Goal: Task Accomplishment & Management: Complete application form

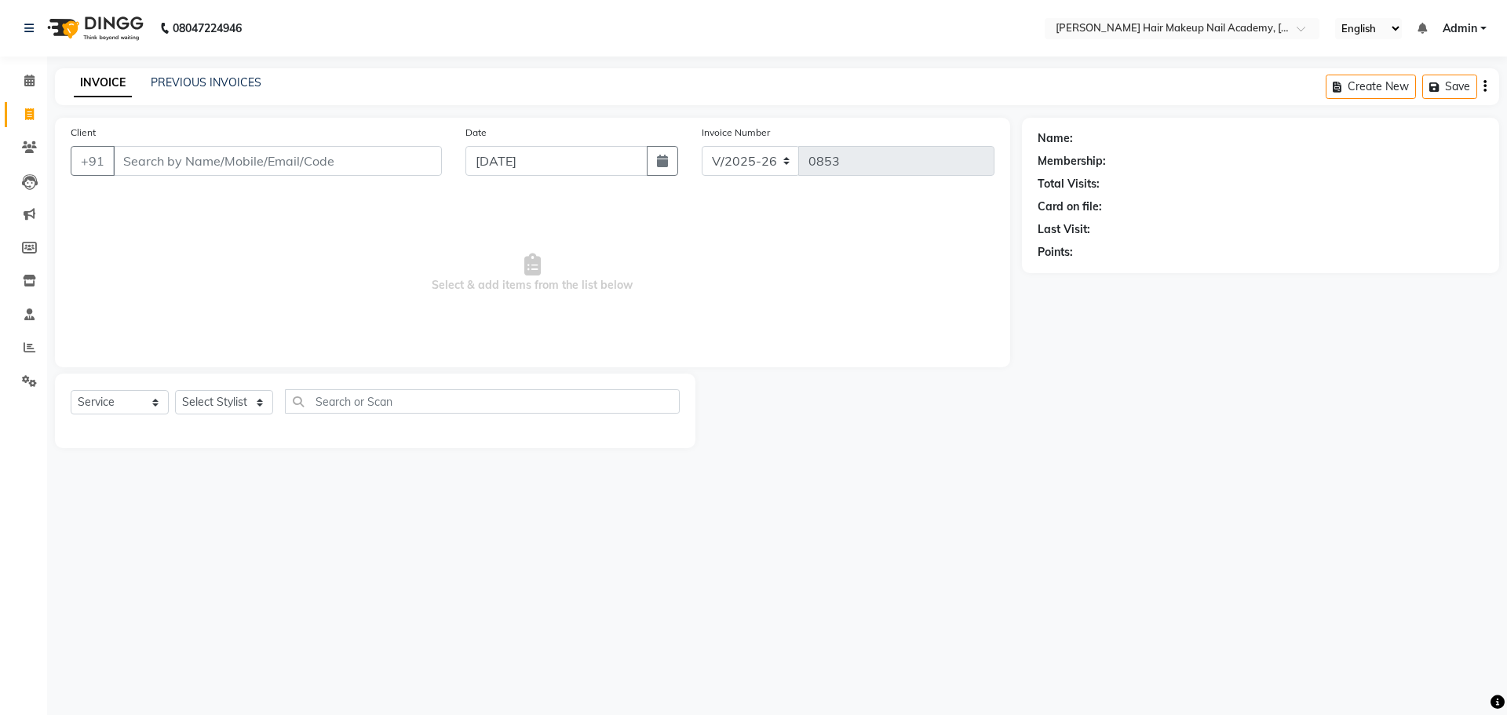
select select "3468"
select select "service"
click at [248, 403] on select "Select Stylist Abhimanyu [PERSON_NAME] Arjun [PERSON_NAME] Kiran [MEDICAL_DATA]" at bounding box center [224, 402] width 98 height 24
select select "88142"
click at [175, 390] on select "Select Stylist Abhimanyu [PERSON_NAME] Arjun [PERSON_NAME] Kiran [MEDICAL_DATA]" at bounding box center [224, 402] width 98 height 24
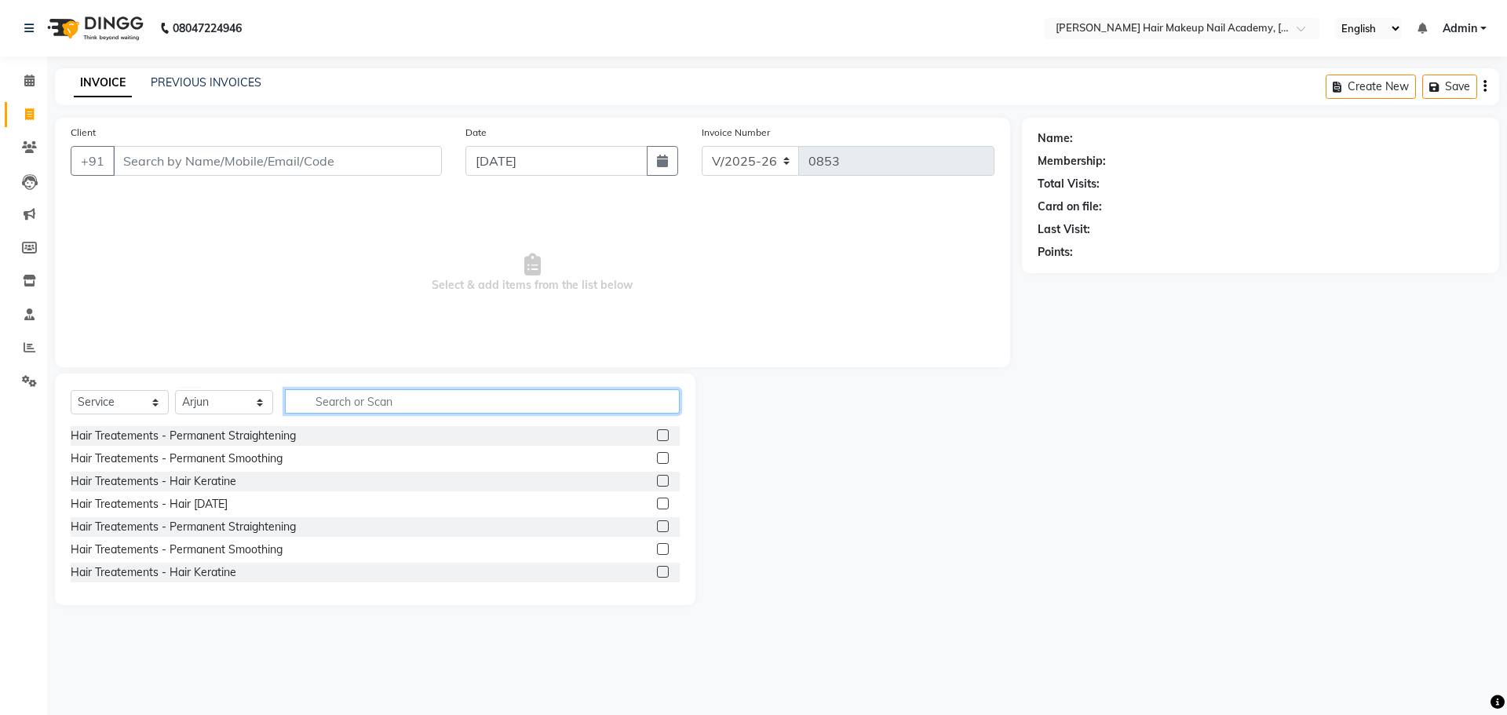
click at [329, 397] on input "text" at bounding box center [482, 401] width 395 height 24
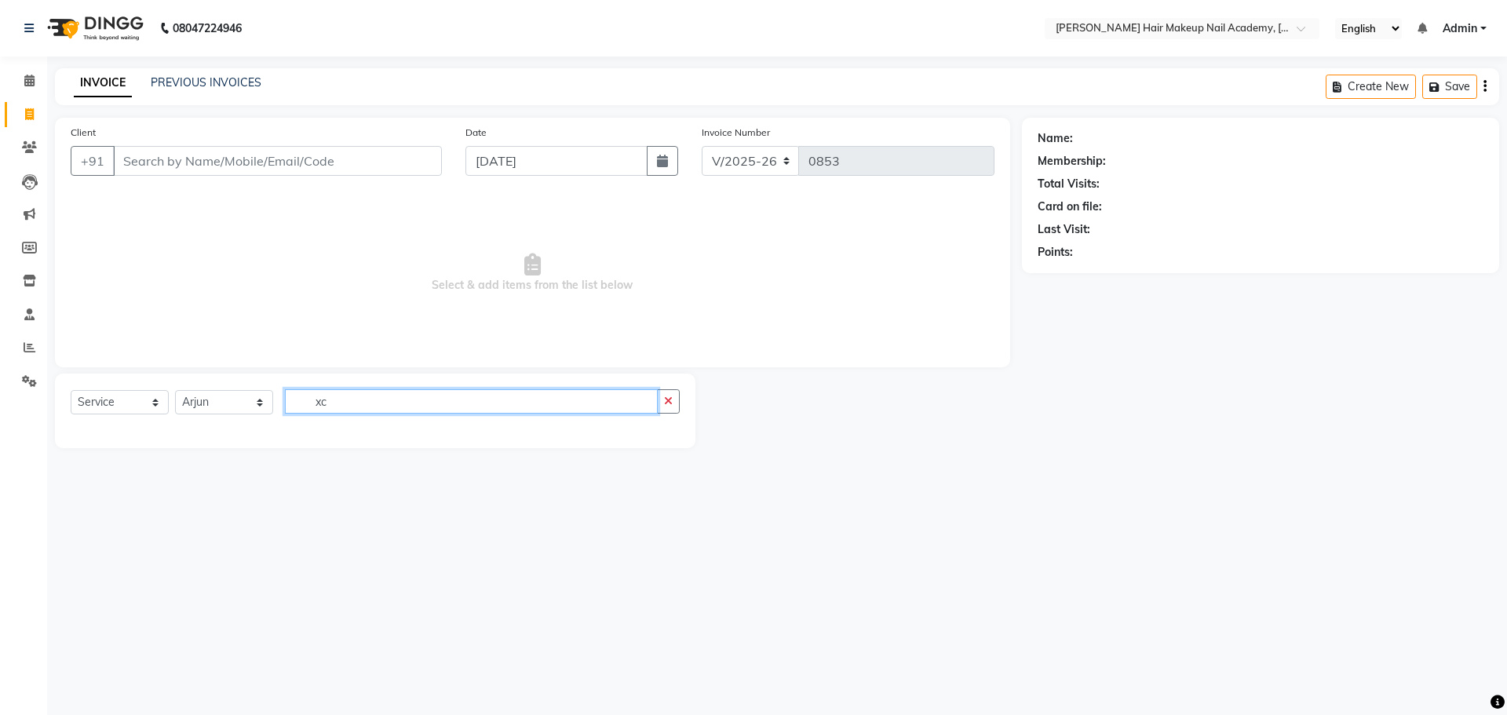
type input "x"
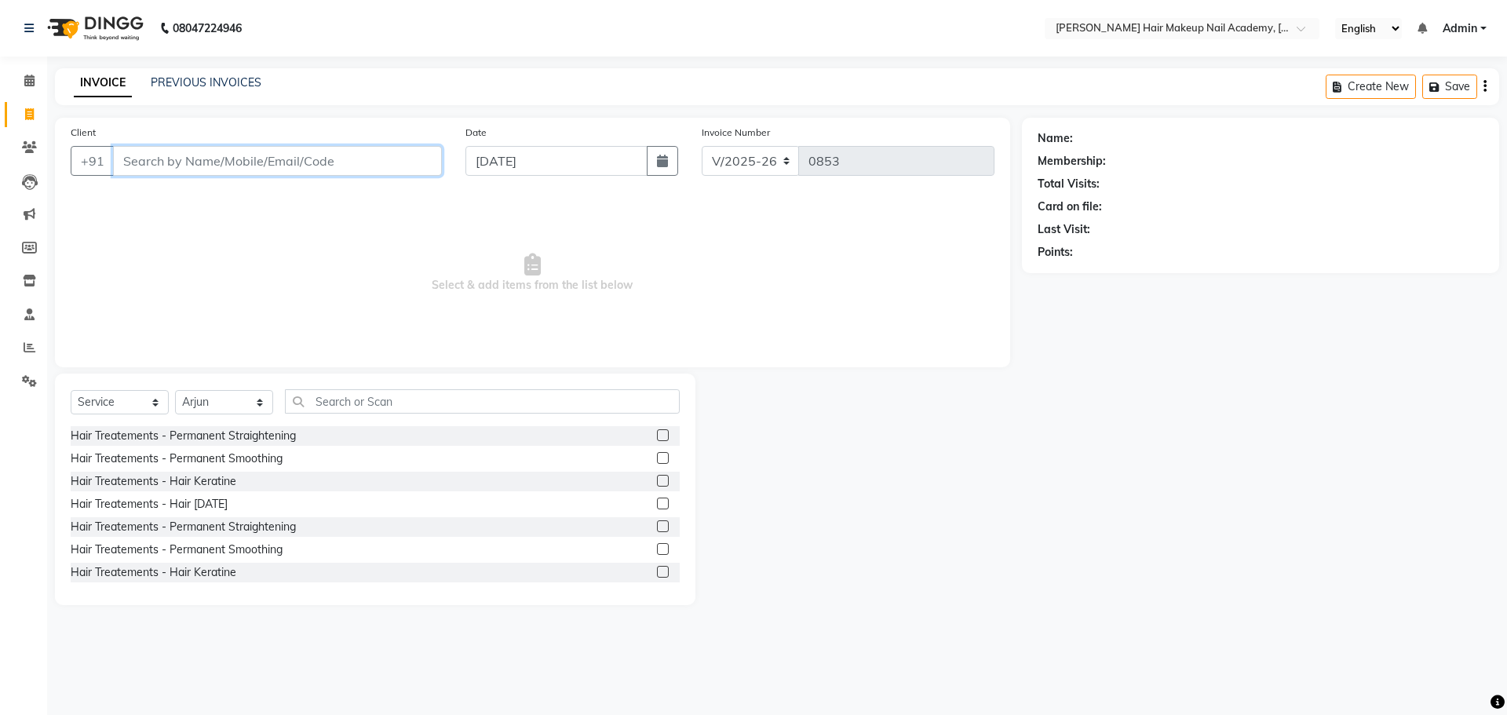
click at [297, 149] on input "Client" at bounding box center [277, 161] width 329 height 30
type input "9860649998"
click at [420, 155] on span "Add Client" at bounding box center [401, 161] width 62 height 16
select select "22"
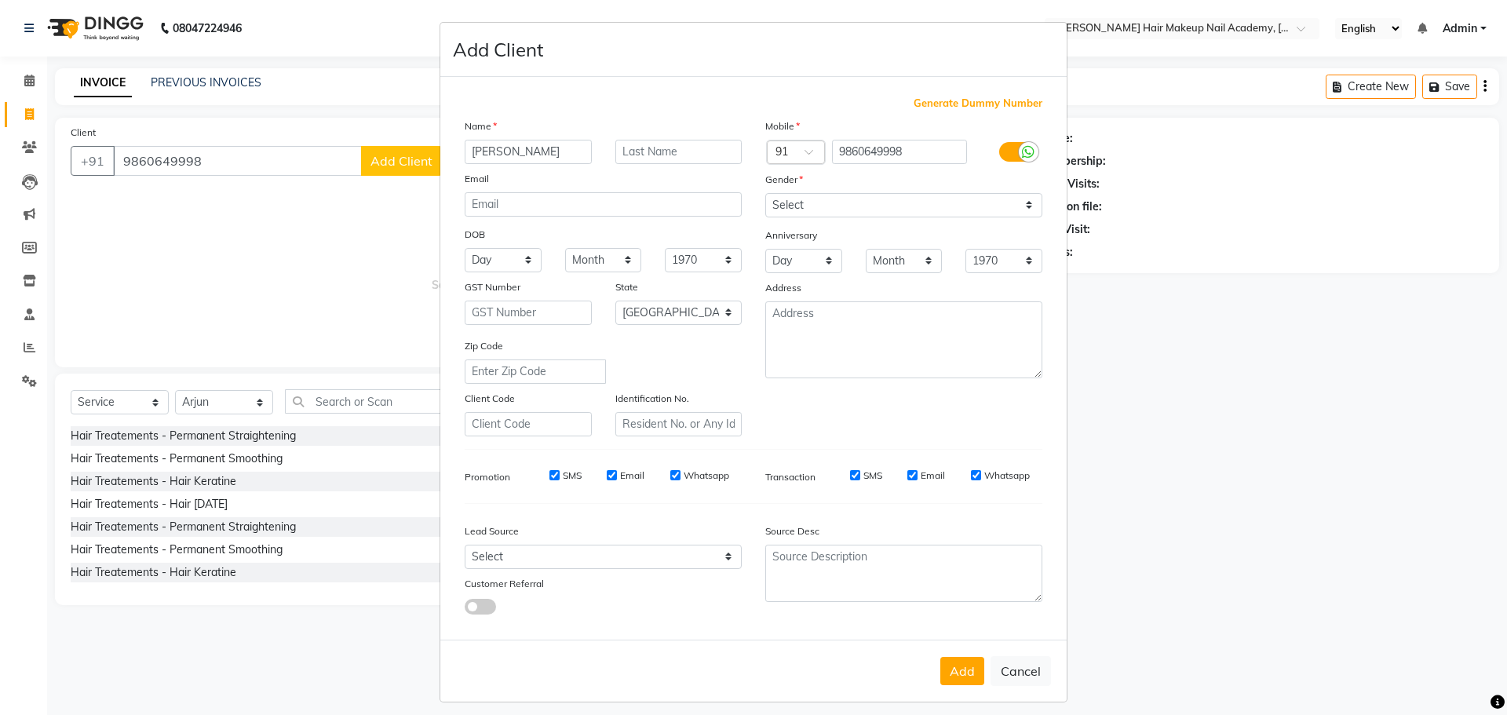
type input "[PERSON_NAME]"
click at [826, 204] on select "Select [DEMOGRAPHIC_DATA] [DEMOGRAPHIC_DATA] Other Prefer Not To Say" at bounding box center [903, 205] width 277 height 24
select select "[DEMOGRAPHIC_DATA]"
click at [765, 193] on select "Select [DEMOGRAPHIC_DATA] [DEMOGRAPHIC_DATA] Other Prefer Not To Say" at bounding box center [903, 205] width 277 height 24
click at [956, 683] on button "Add" at bounding box center [962, 671] width 44 height 28
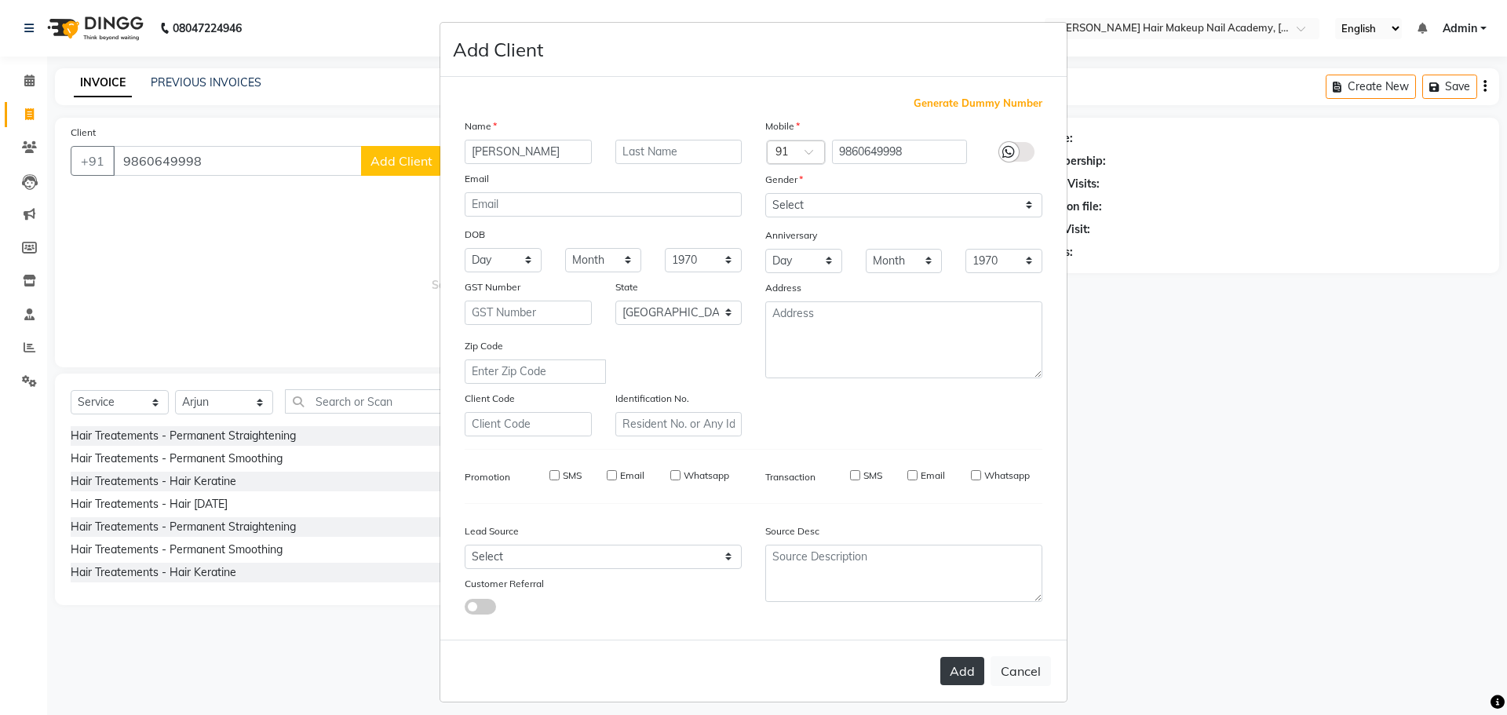
select select
select select "null"
select select
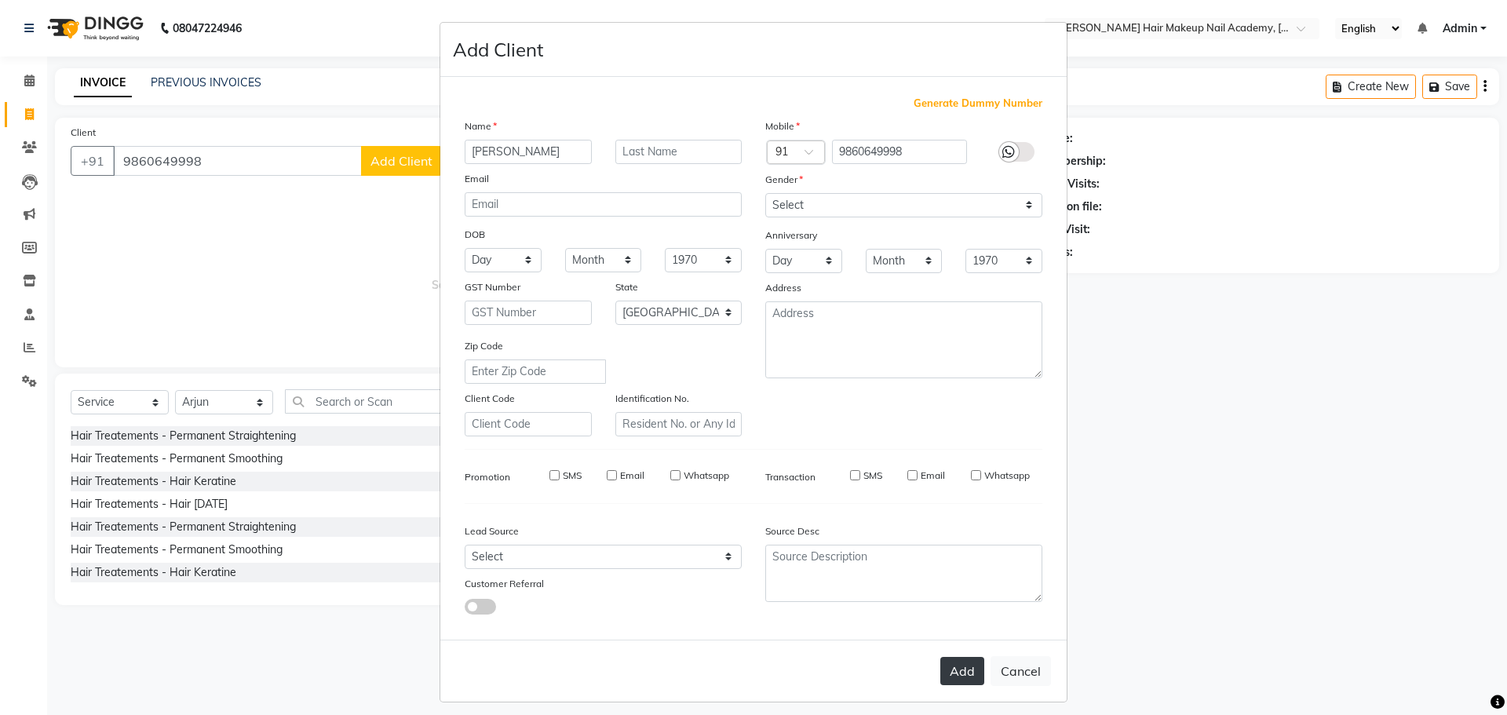
select select
checkbox input "false"
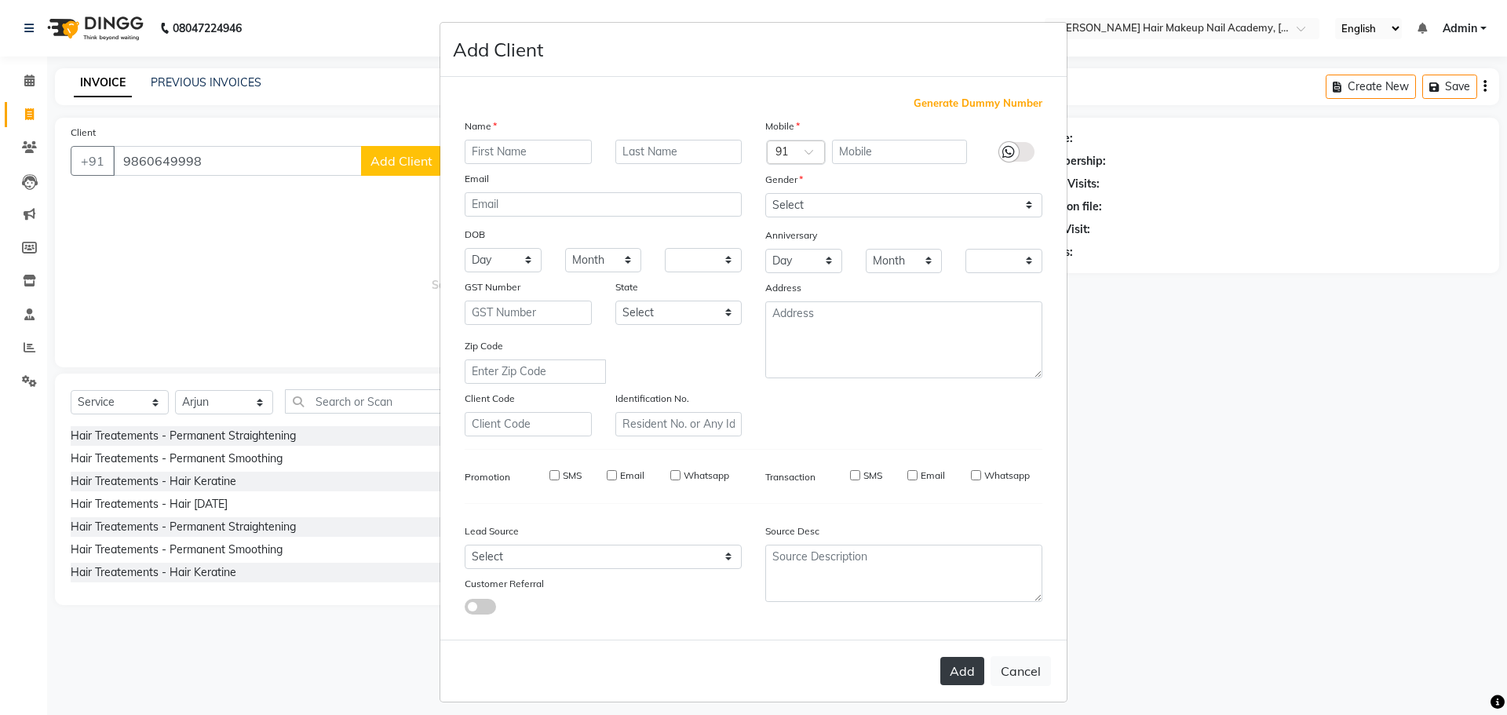
checkbox input "false"
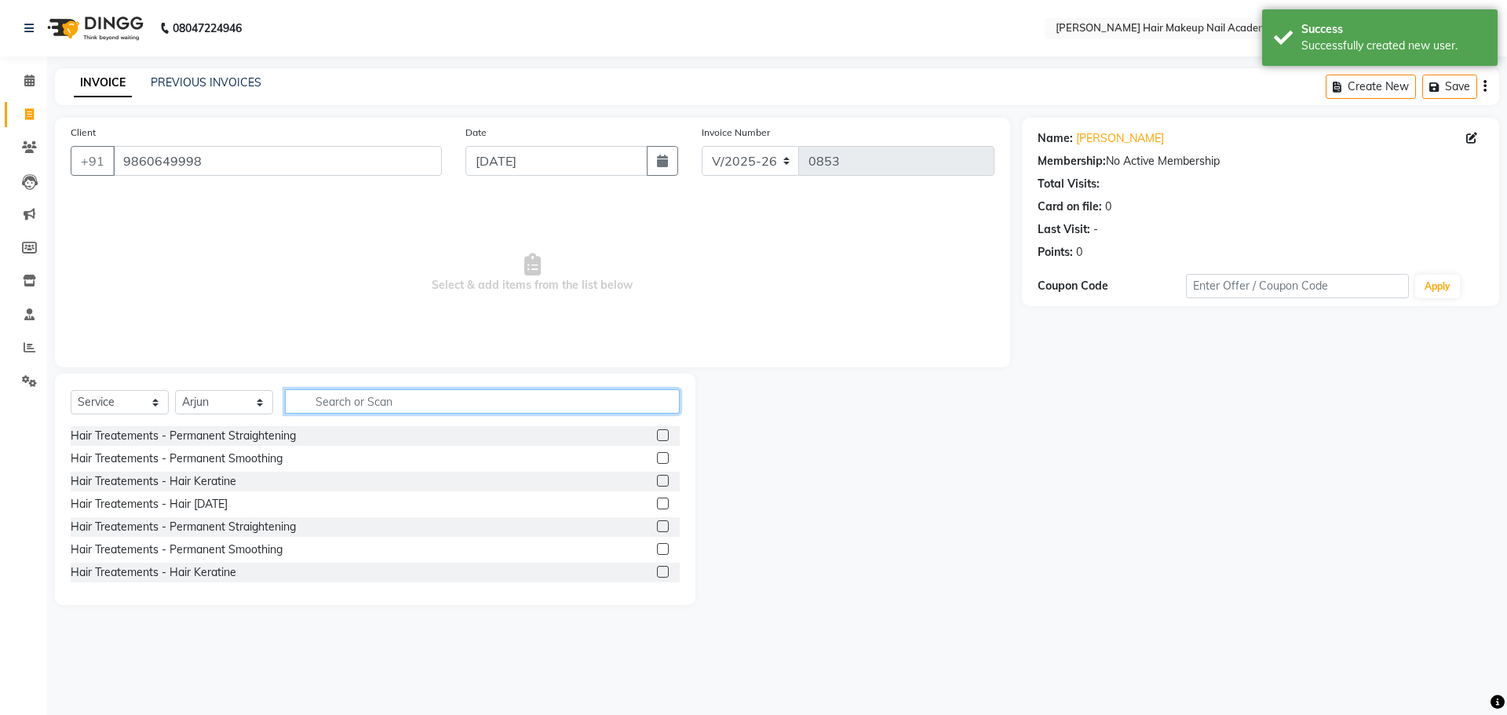
click at [487, 404] on input "text" at bounding box center [482, 401] width 395 height 24
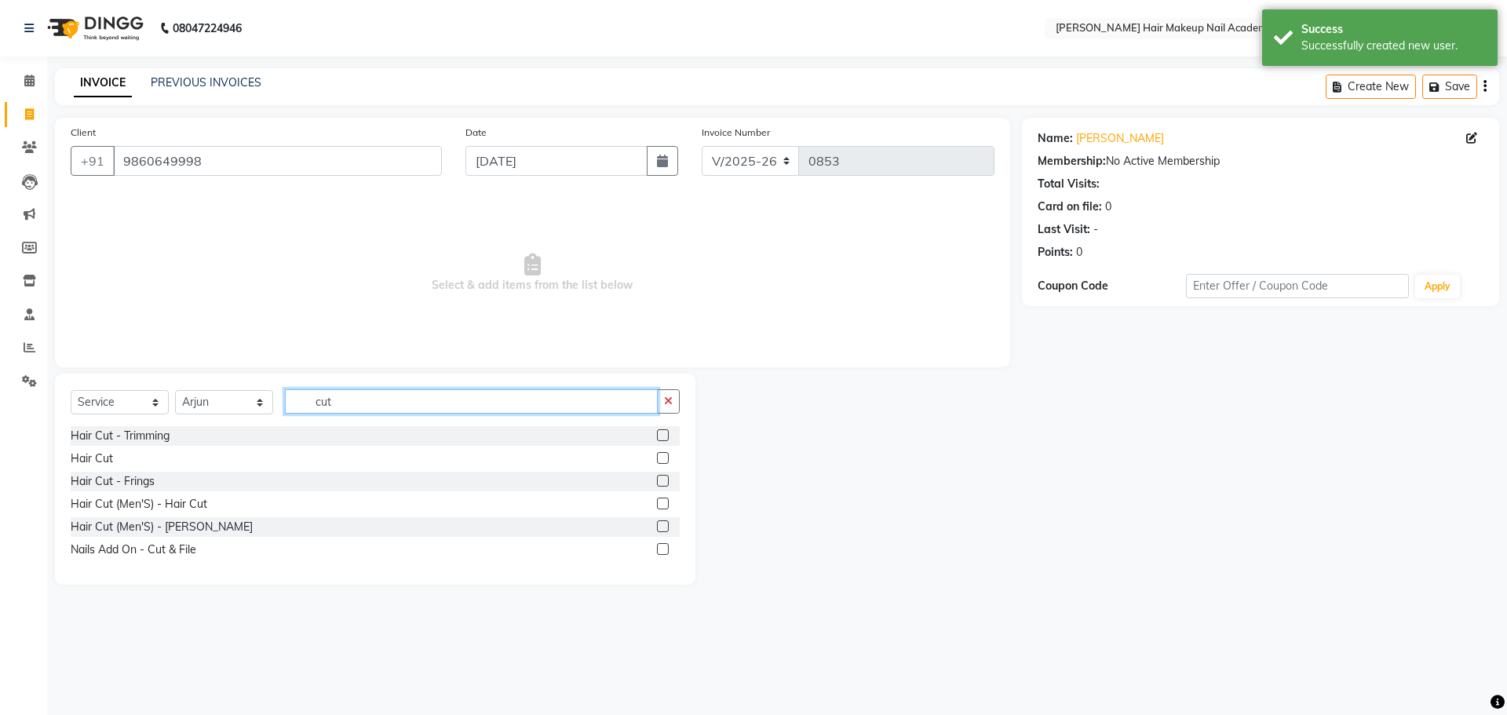
type input "cut"
click at [662, 457] on label at bounding box center [663, 458] width 12 height 12
click at [662, 457] on input "checkbox" at bounding box center [662, 459] width 10 height 10
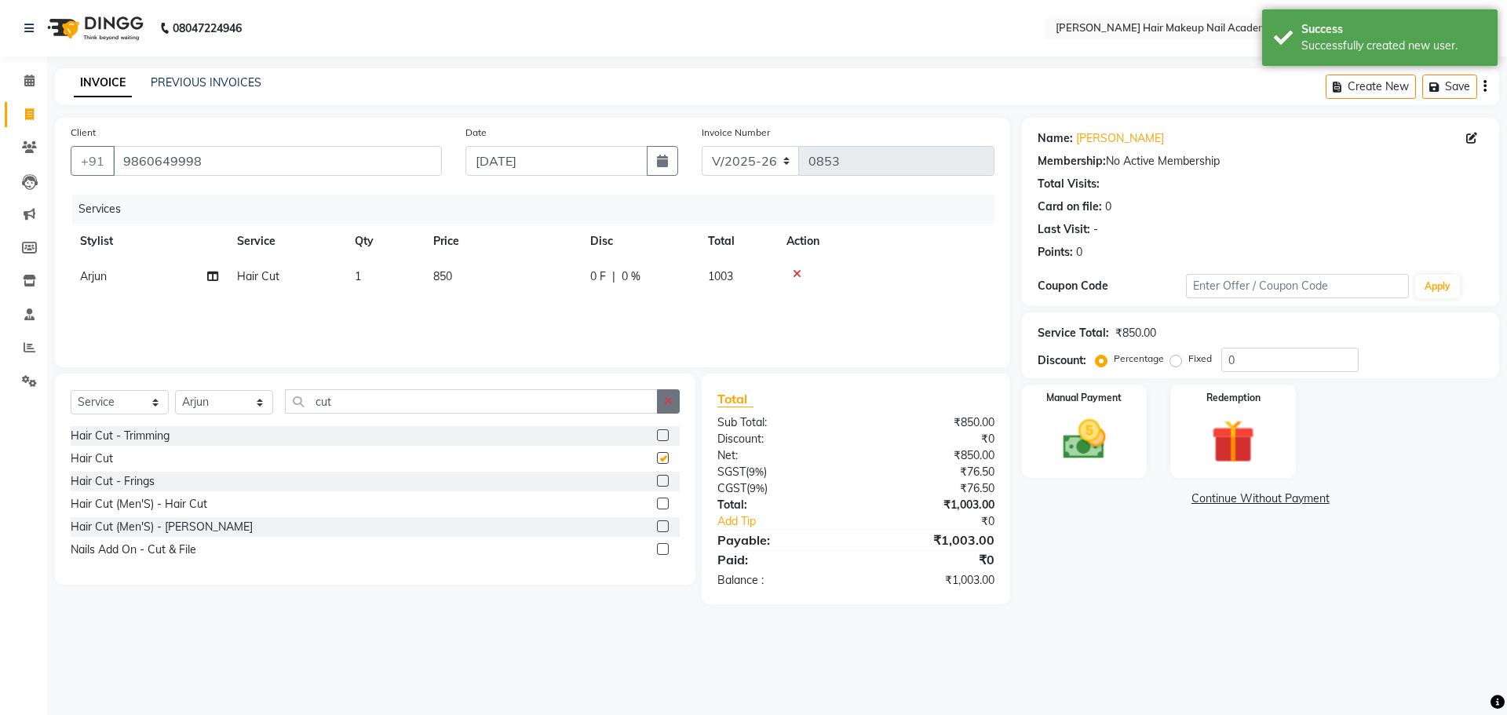
checkbox input "false"
click at [661, 399] on button "button" at bounding box center [668, 401] width 23 height 24
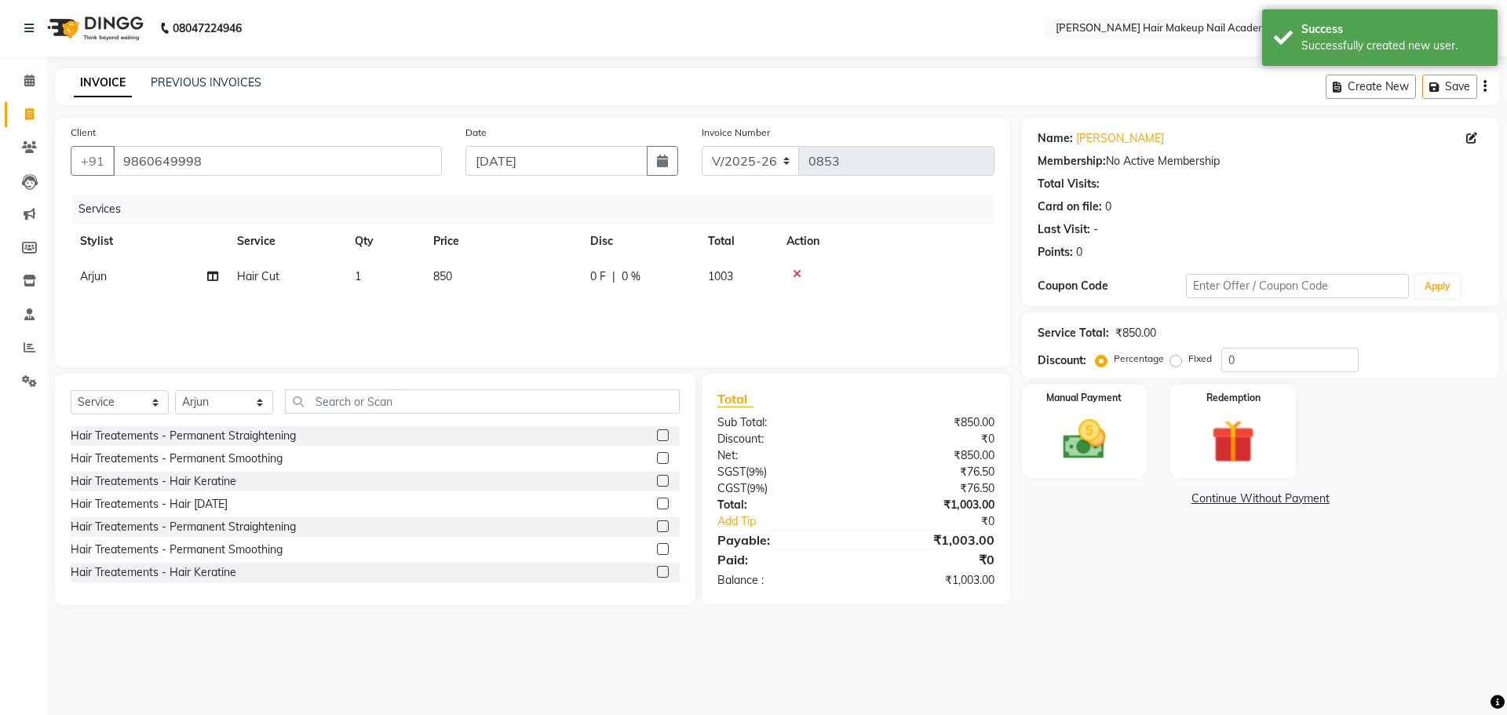
click at [1483, 83] on button "button" at bounding box center [1484, 86] width 3 height 37
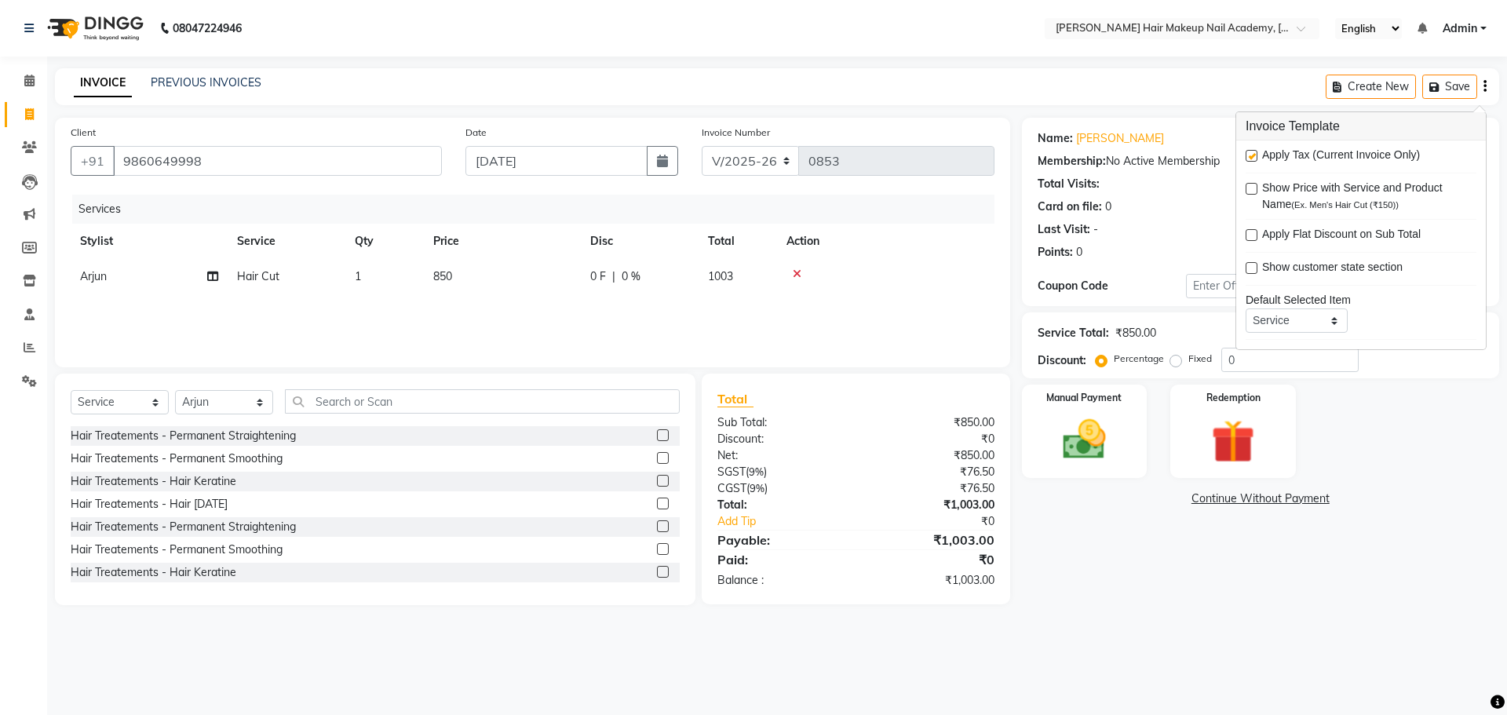
click at [1255, 159] on label at bounding box center [1251, 156] width 12 height 12
click at [1255, 159] on input "checkbox" at bounding box center [1250, 156] width 10 height 10
checkbox input "false"
drag, startPoint x: 1201, startPoint y: 626, endPoint x: 1154, endPoint y: 581, distance: 65.5
click at [1200, 625] on main "INVOICE PREVIOUS INVOICES Create New Save Client [PHONE_NUMBER] Date [DATE] Inv…" at bounding box center [777, 348] width 1460 height 560
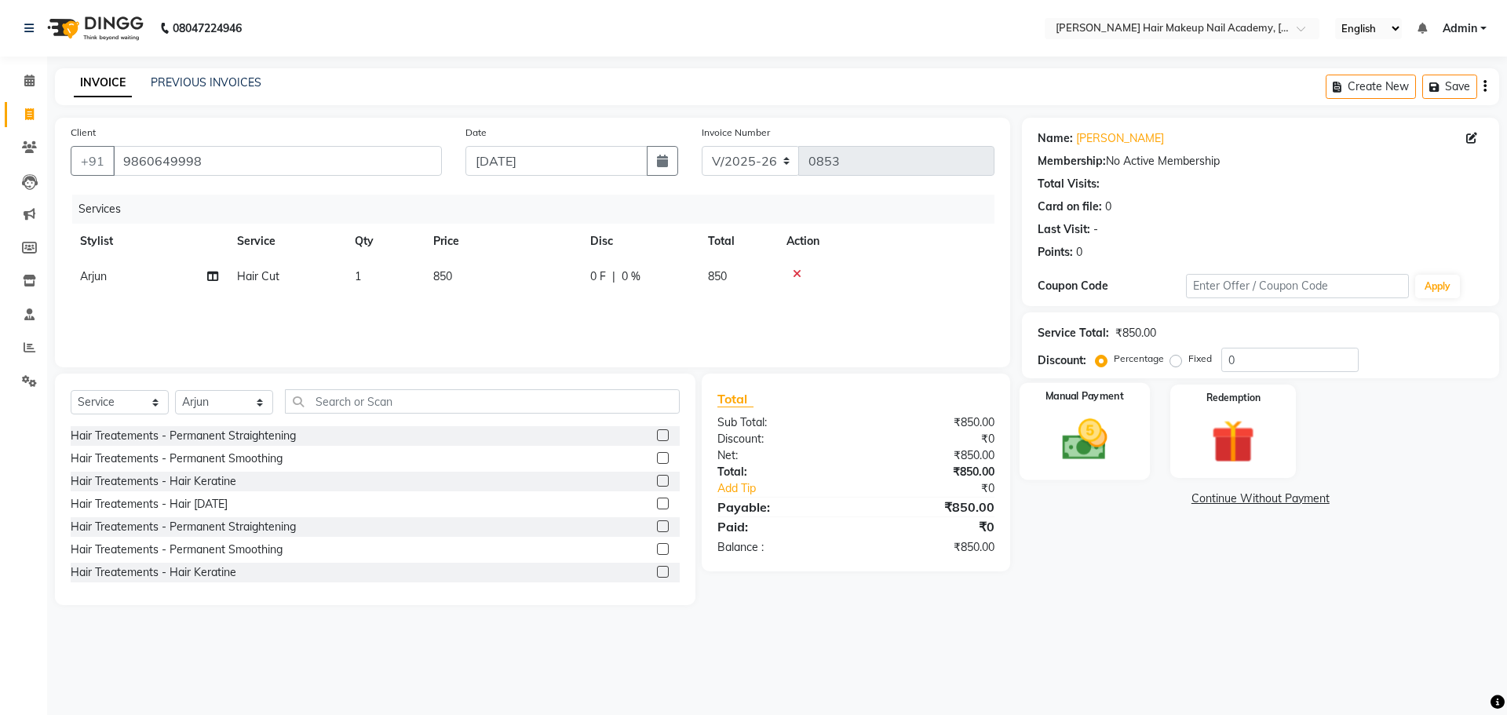
click at [1097, 452] on img at bounding box center [1084, 440] width 73 height 52
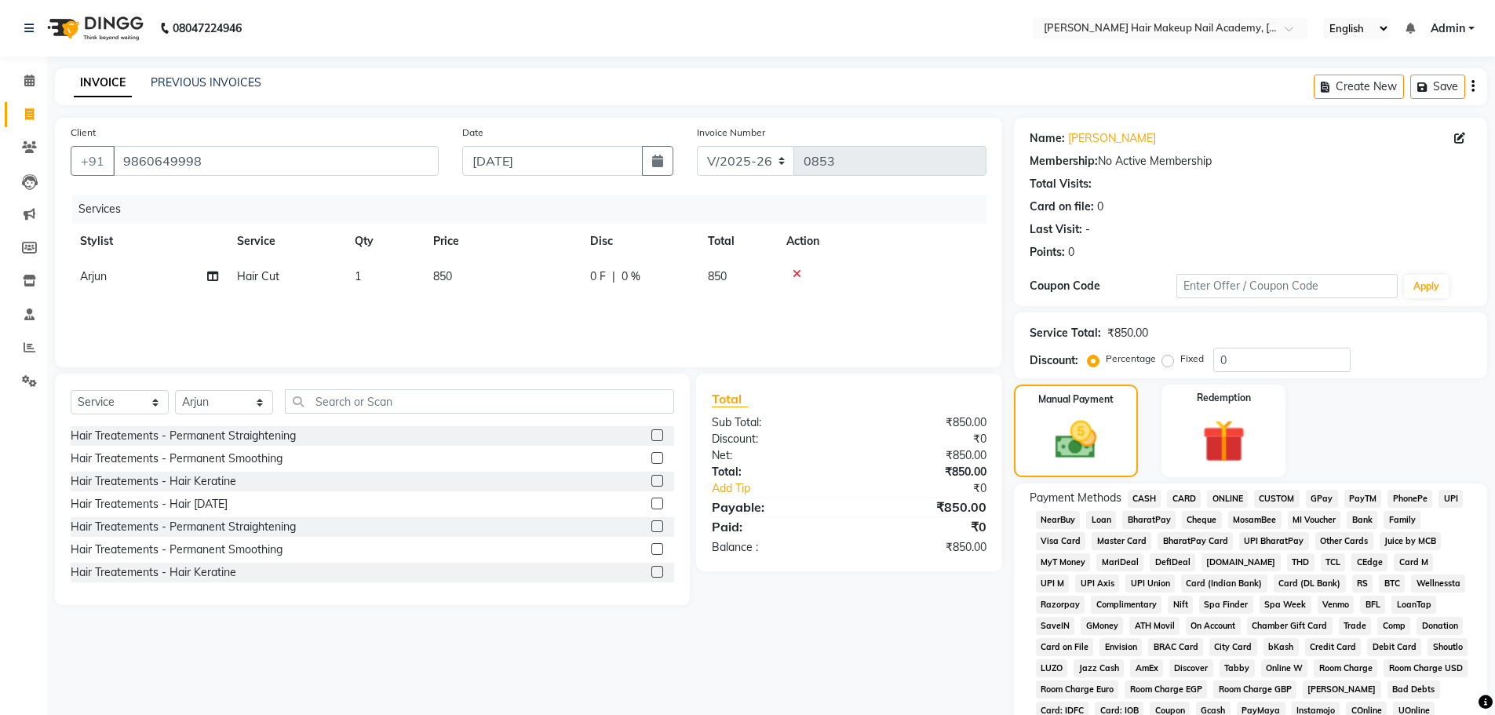
click at [1143, 503] on span "CASH" at bounding box center [1145, 499] width 34 height 18
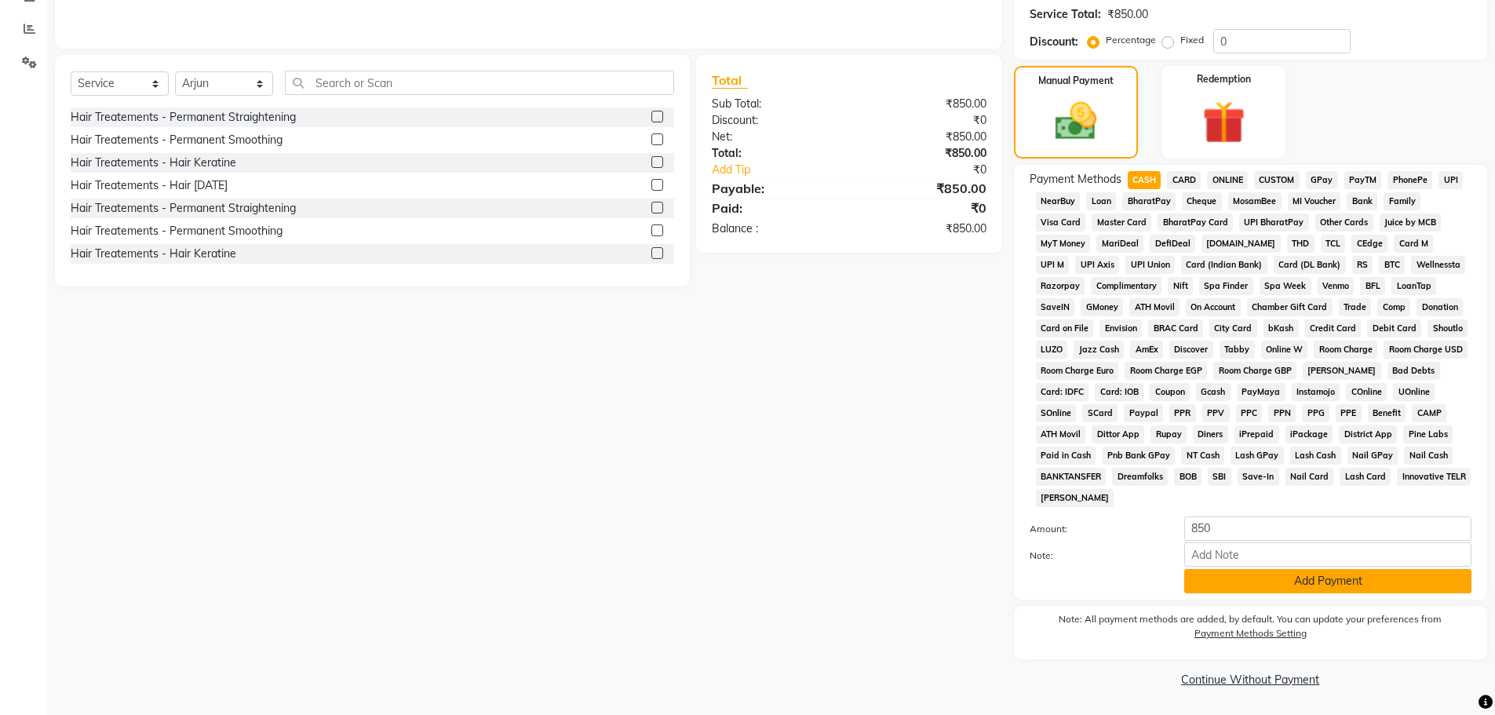
click at [1199, 574] on button "Add Payment" at bounding box center [1327, 581] width 287 height 24
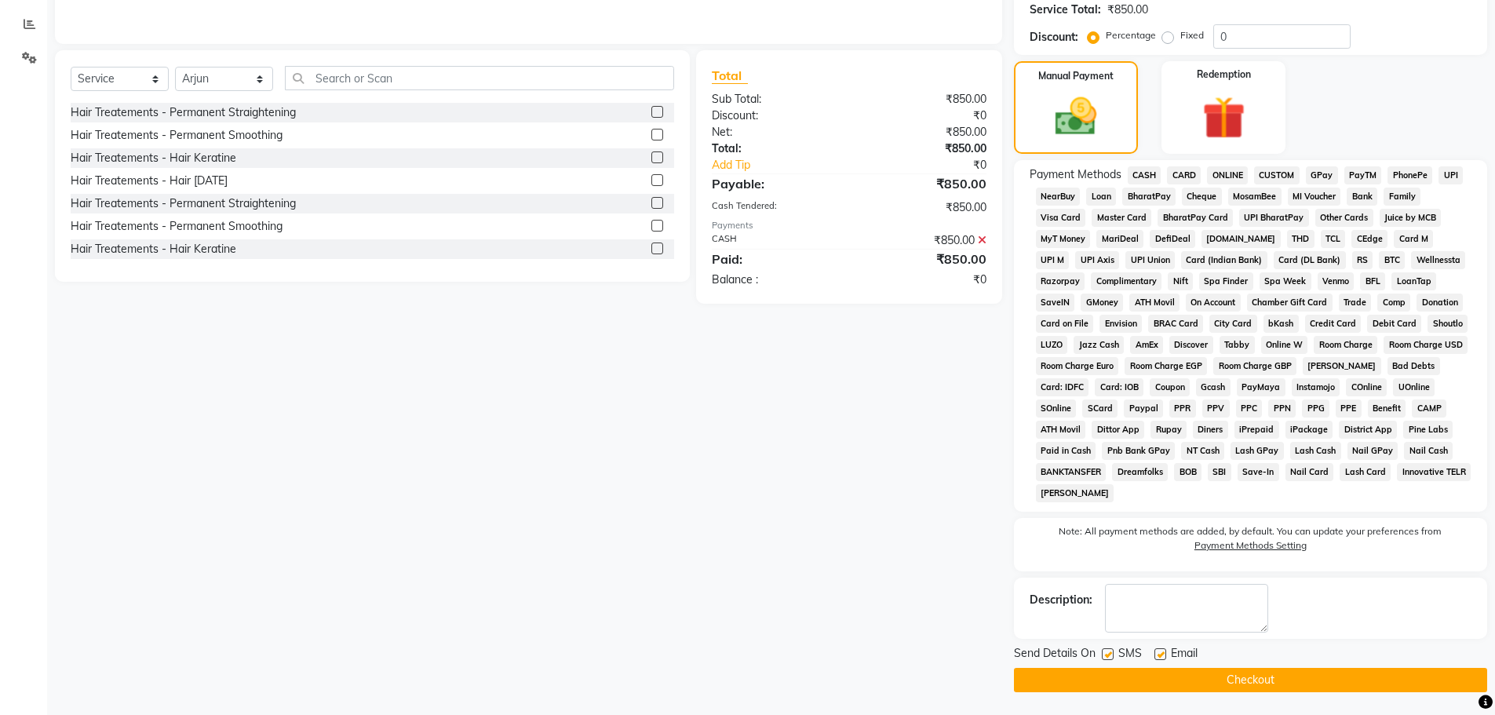
scroll to position [324, 0]
click at [1245, 686] on button "Checkout" at bounding box center [1250, 679] width 473 height 24
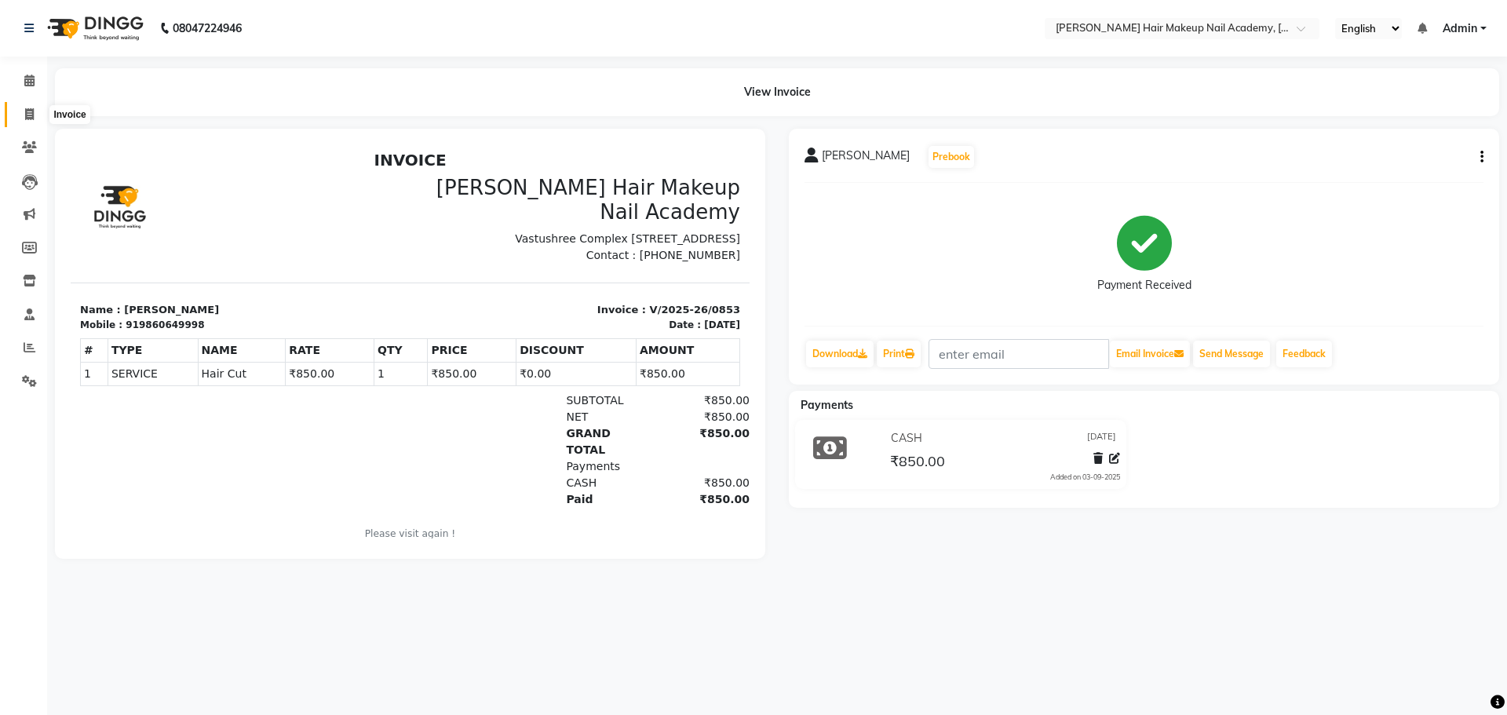
click at [39, 108] on span at bounding box center [29, 115] width 27 height 18
select select "3468"
select select "service"
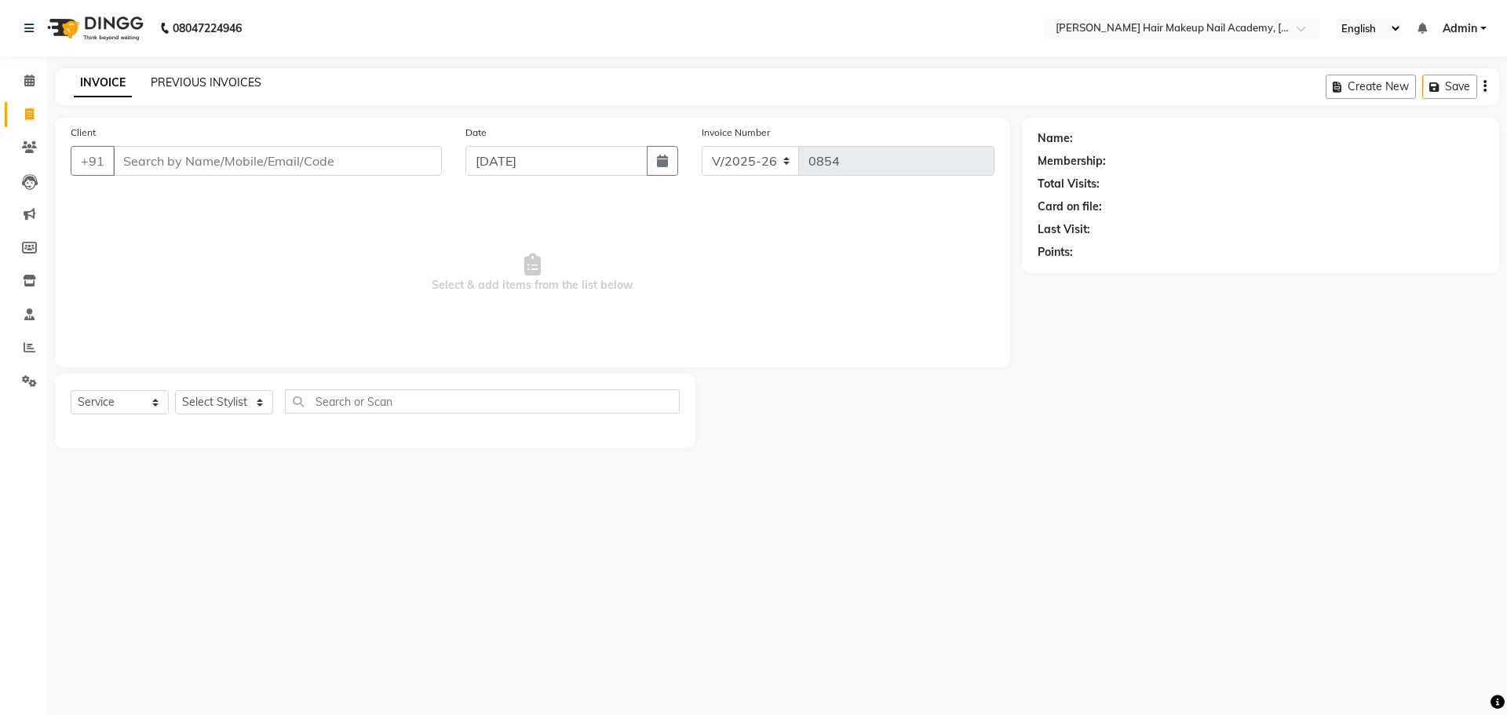
click at [217, 82] on link "PREVIOUS INVOICES" at bounding box center [206, 82] width 111 height 14
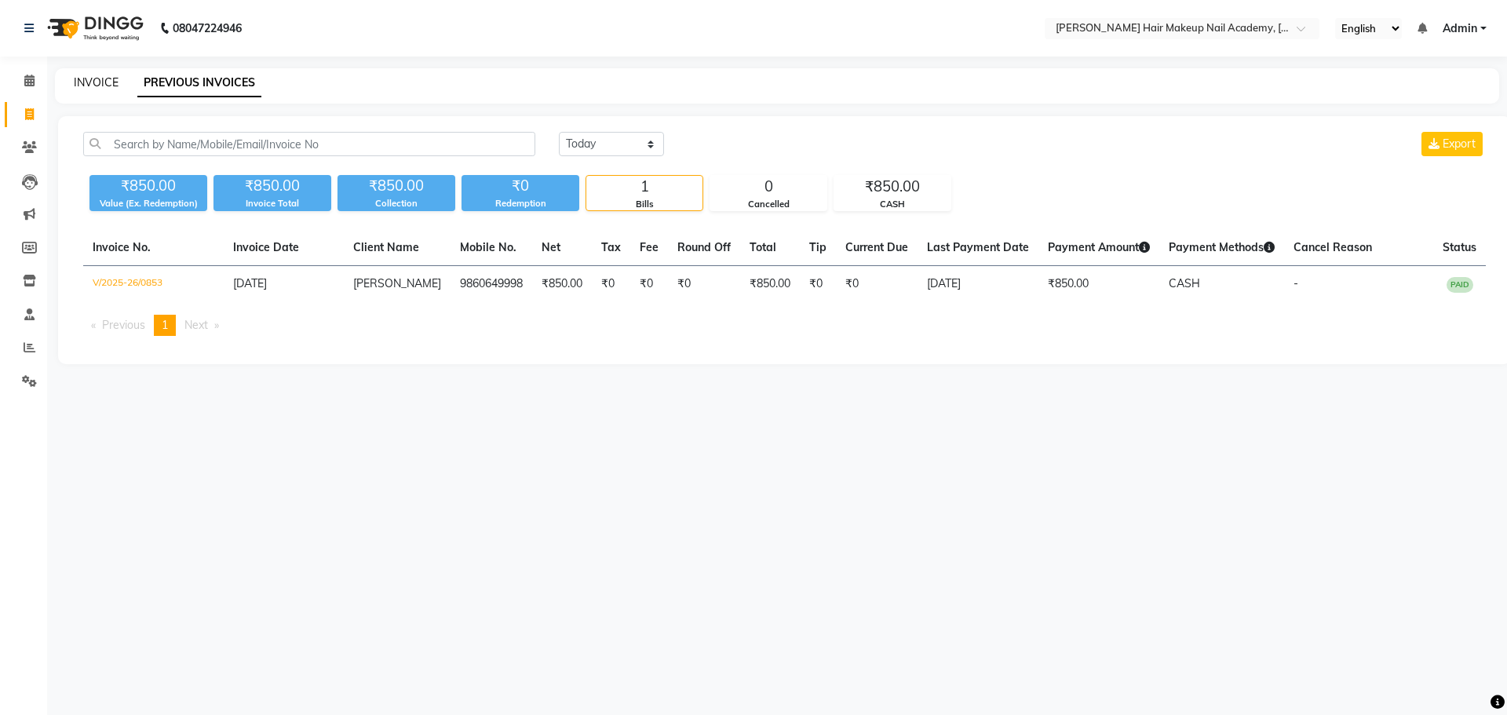
click at [99, 87] on link "INVOICE" at bounding box center [96, 82] width 45 height 14
select select "service"
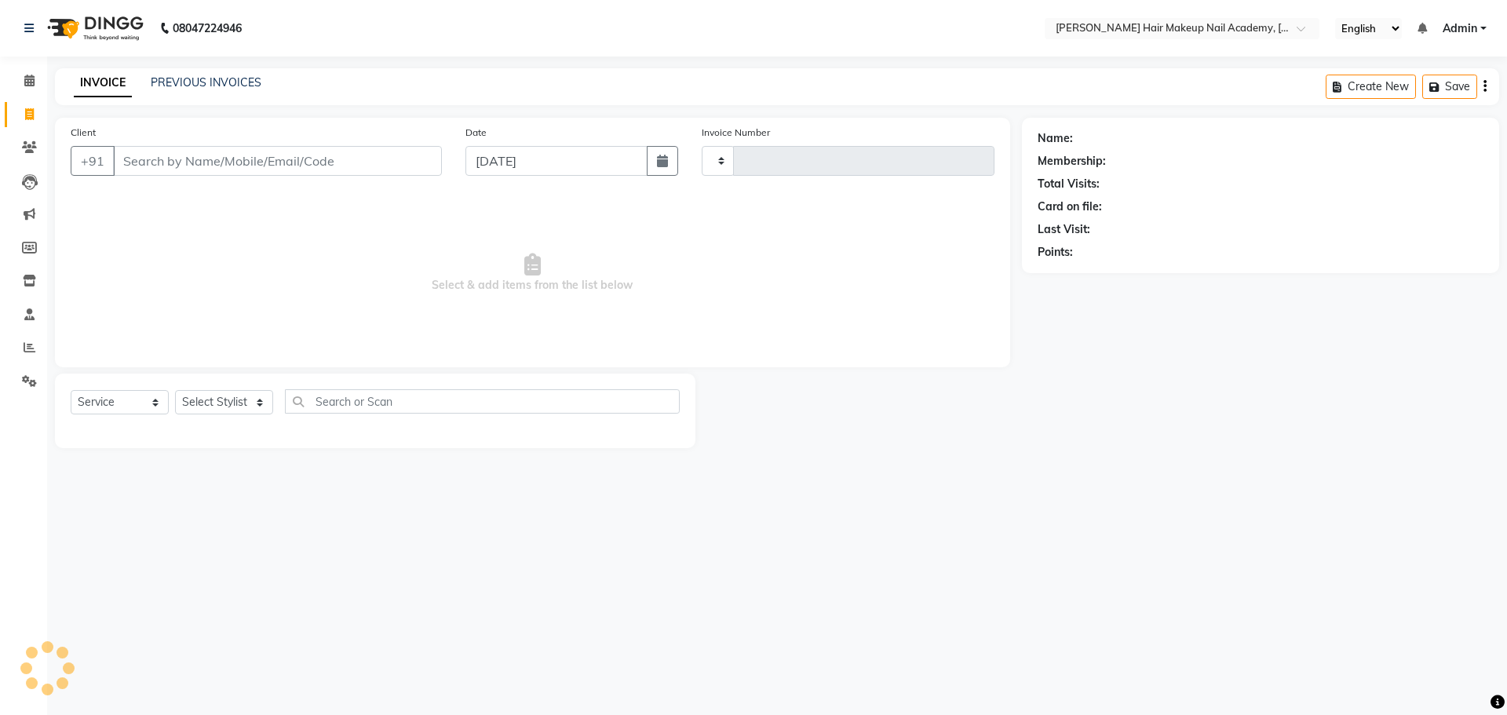
type input "0854"
select select "3468"
click at [237, 82] on link "PREVIOUS INVOICES" at bounding box center [206, 82] width 111 height 14
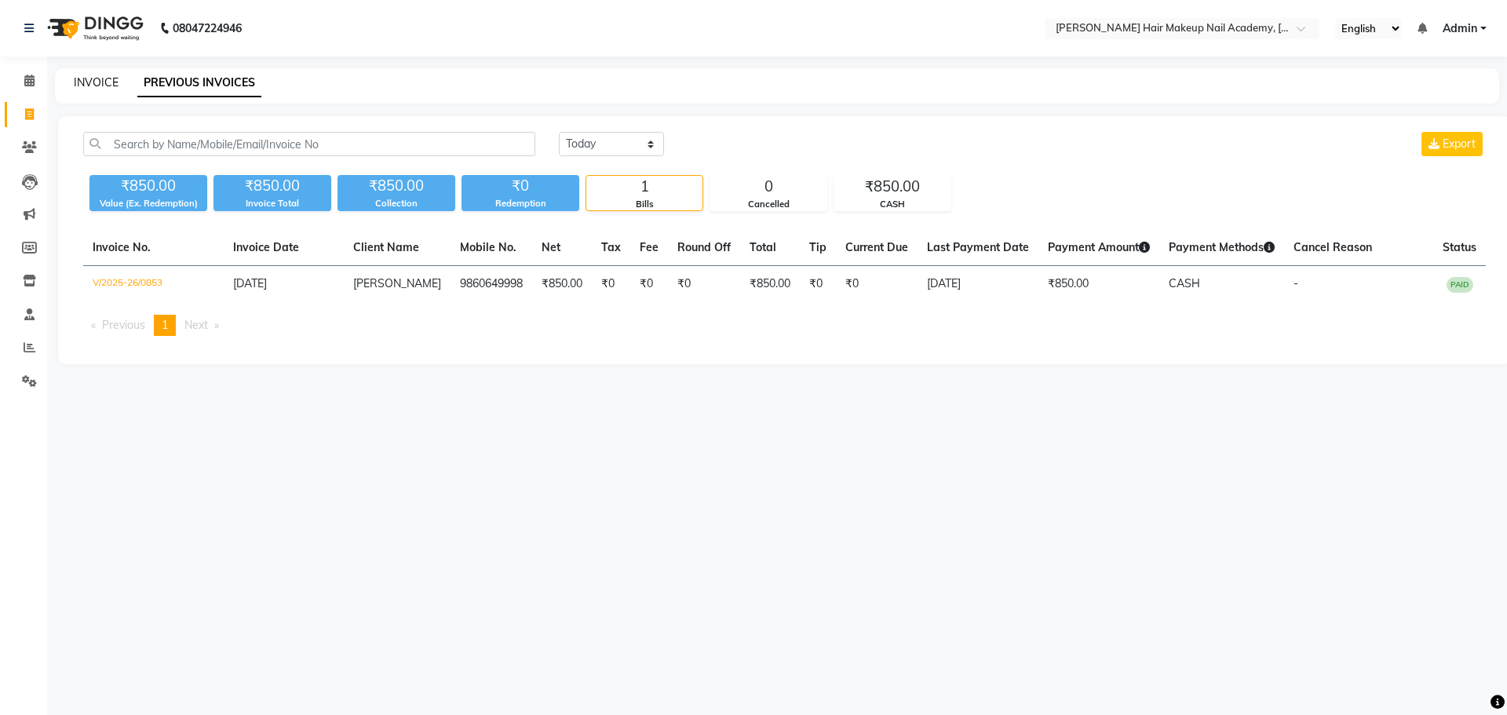
click at [102, 80] on link "INVOICE" at bounding box center [96, 82] width 45 height 14
select select "service"
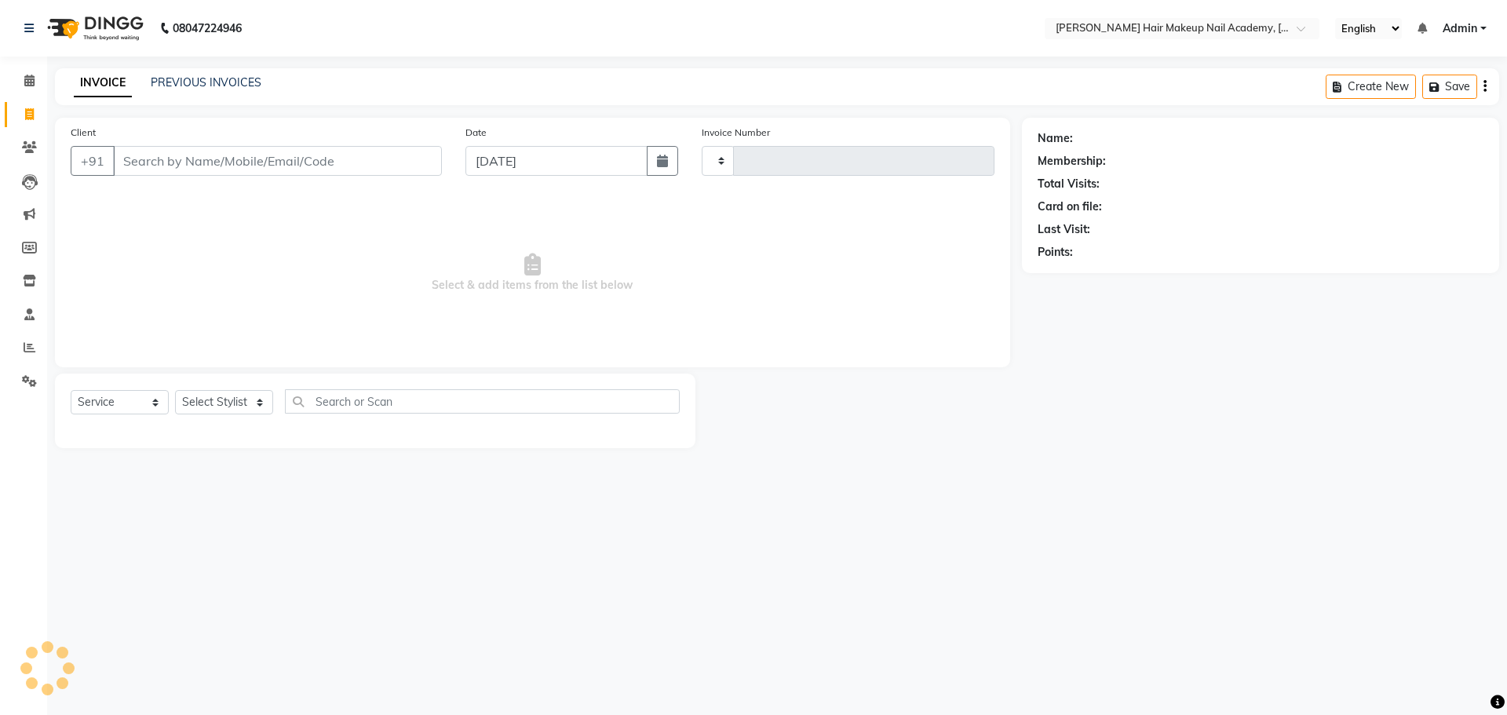
type input "0854"
select select "3468"
click at [290, 153] on input "Client" at bounding box center [277, 161] width 329 height 30
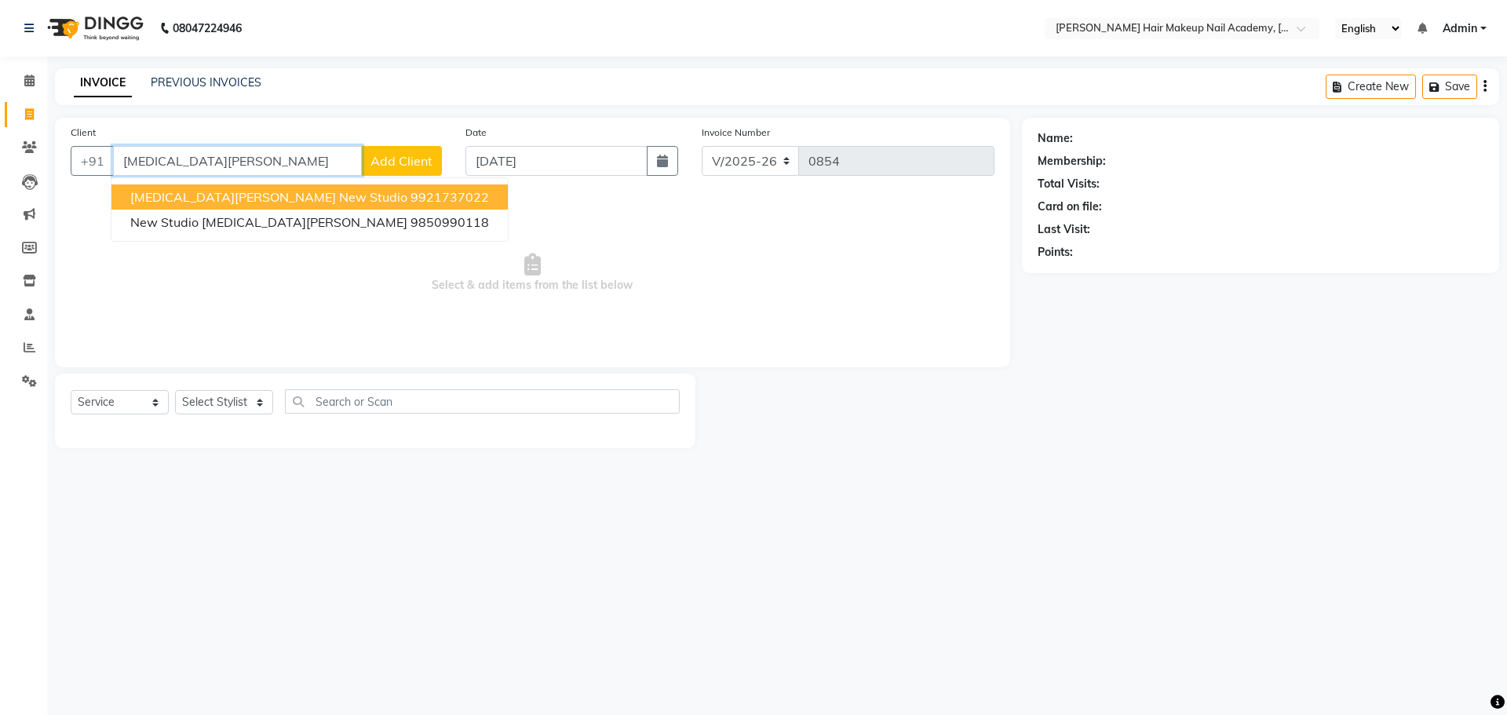
click at [410, 202] on ngb-highlight "9921737022" at bounding box center [449, 197] width 78 height 16
type input "9921737022"
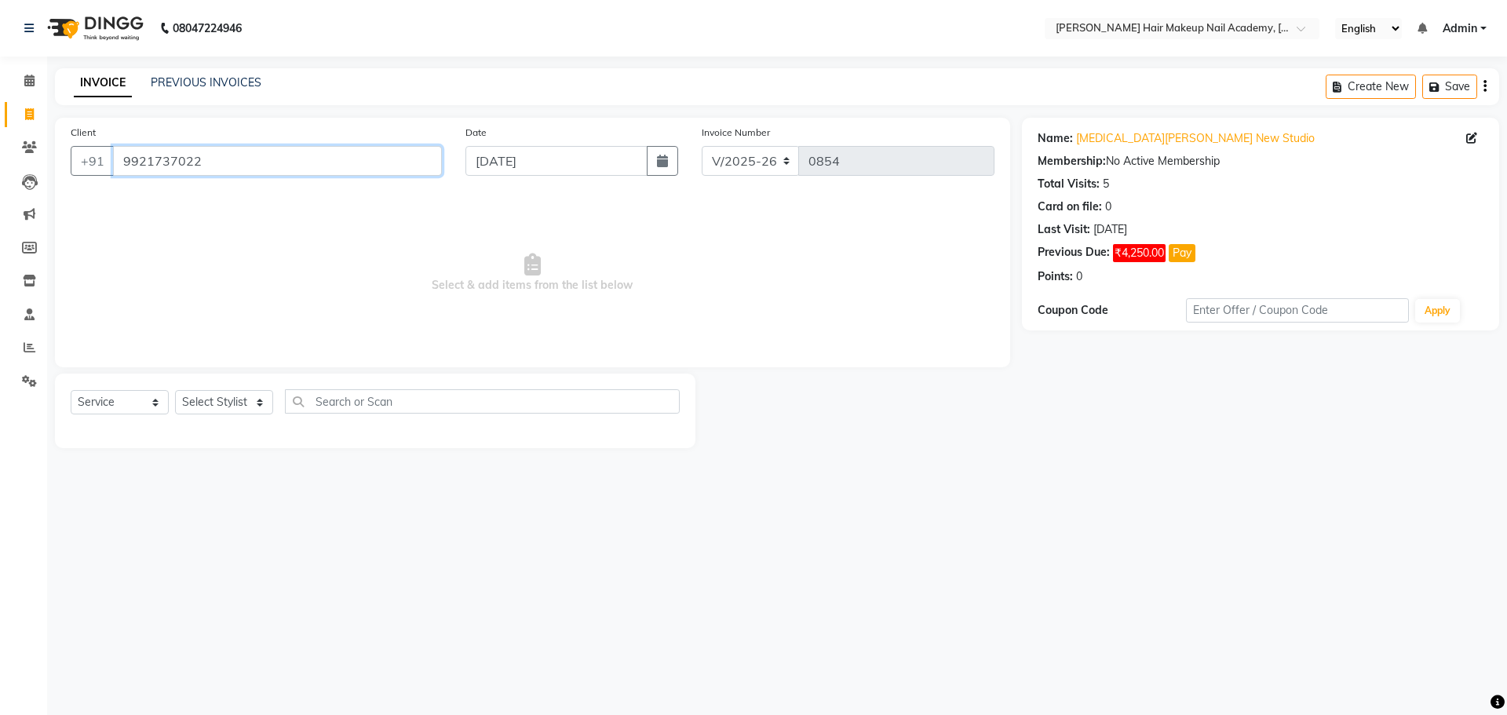
drag, startPoint x: 119, startPoint y: 155, endPoint x: 318, endPoint y: 160, distance: 199.4
click at [303, 160] on input "9921737022" at bounding box center [277, 161] width 329 height 30
paste input "text"
click at [1128, 409] on div "Name: [MEDICAL_DATA][PERSON_NAME] New Studio Membership: No Active Membership T…" at bounding box center [1266, 283] width 489 height 330
click at [245, 160] on input "Client" at bounding box center [277, 161] width 329 height 30
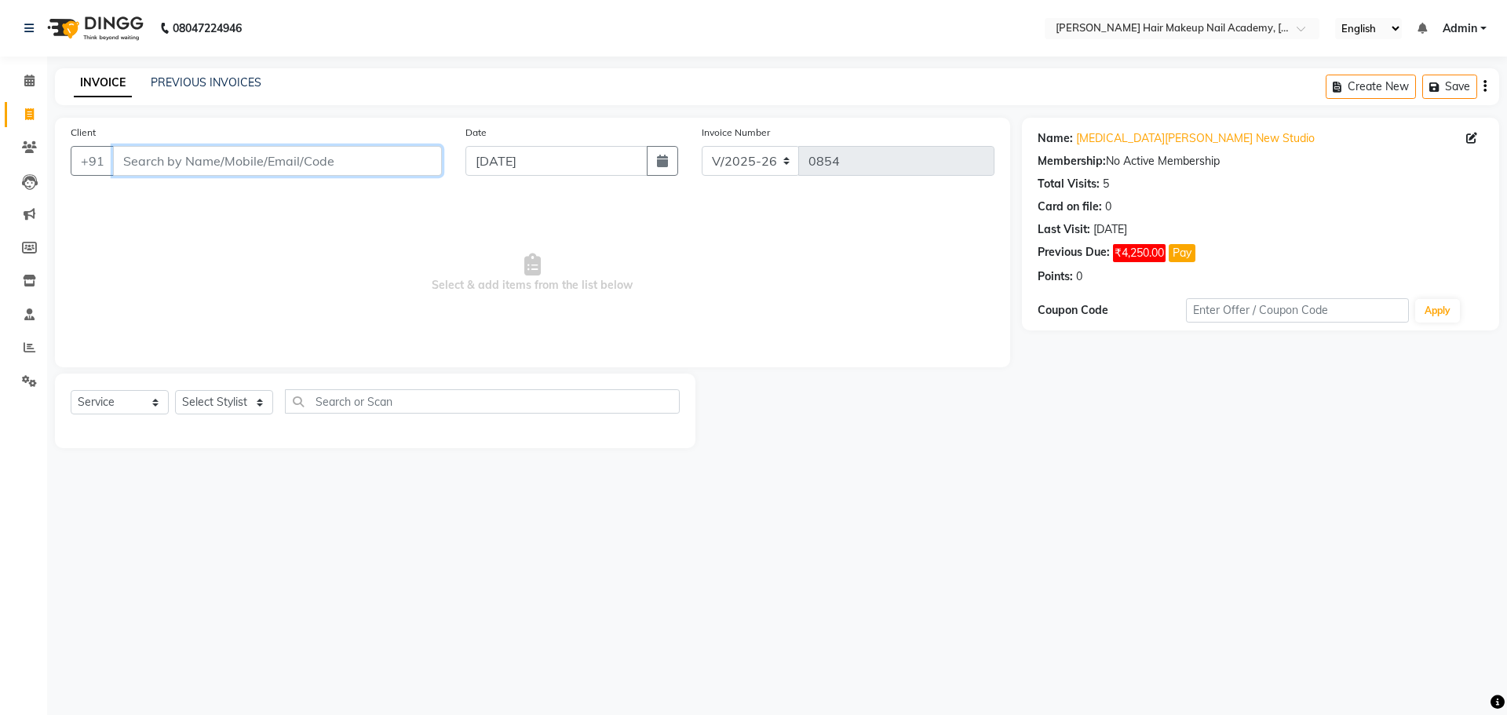
click at [245, 160] on input "Client" at bounding box center [277, 161] width 329 height 30
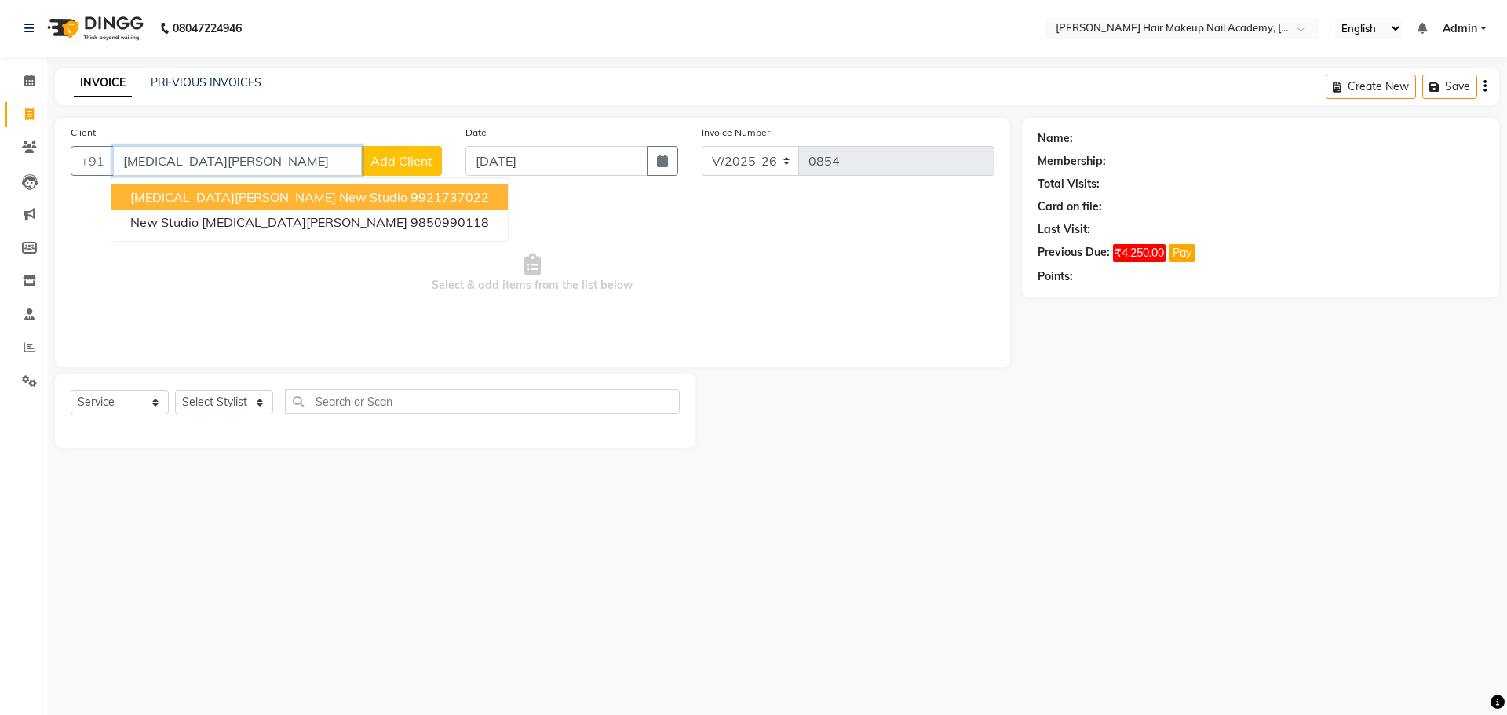
click at [410, 190] on ngb-highlight "9921737022" at bounding box center [449, 197] width 78 height 16
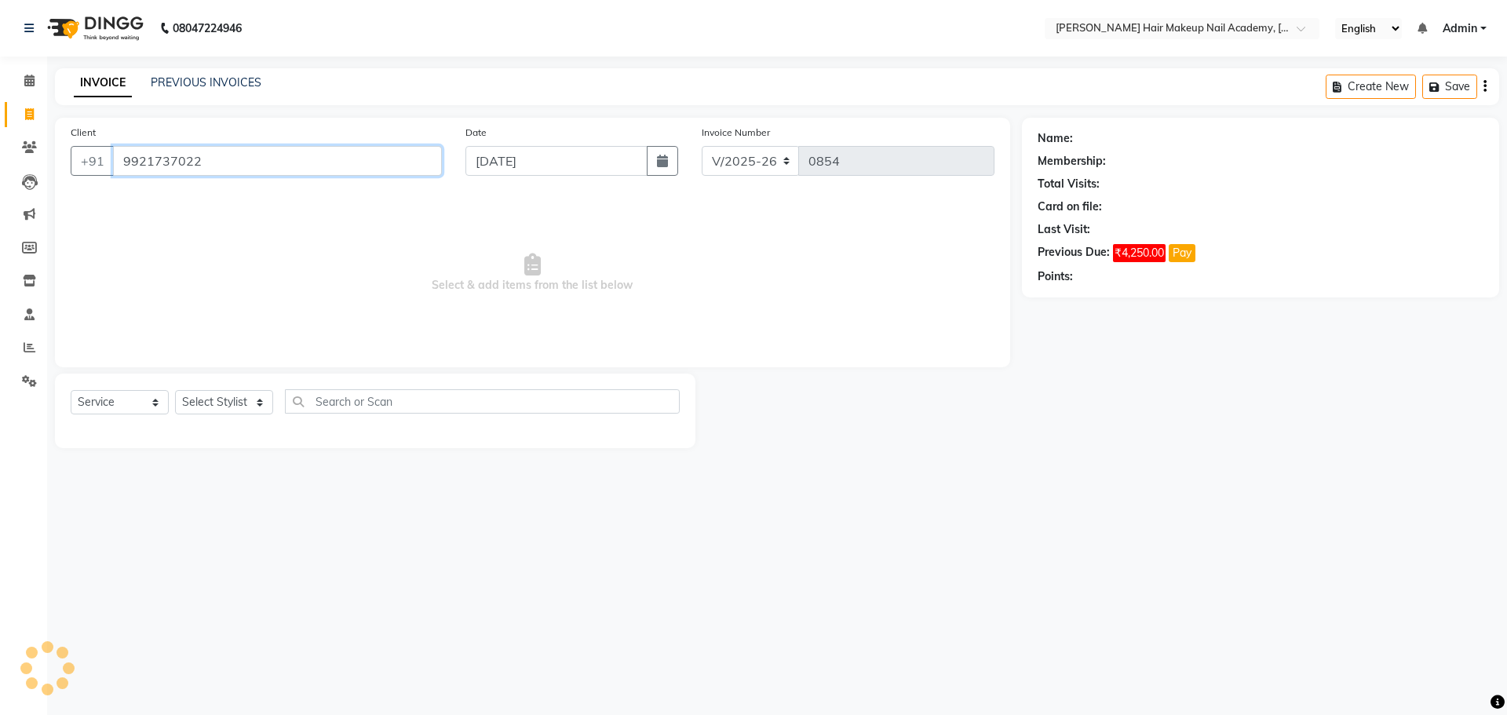
type input "9921737022"
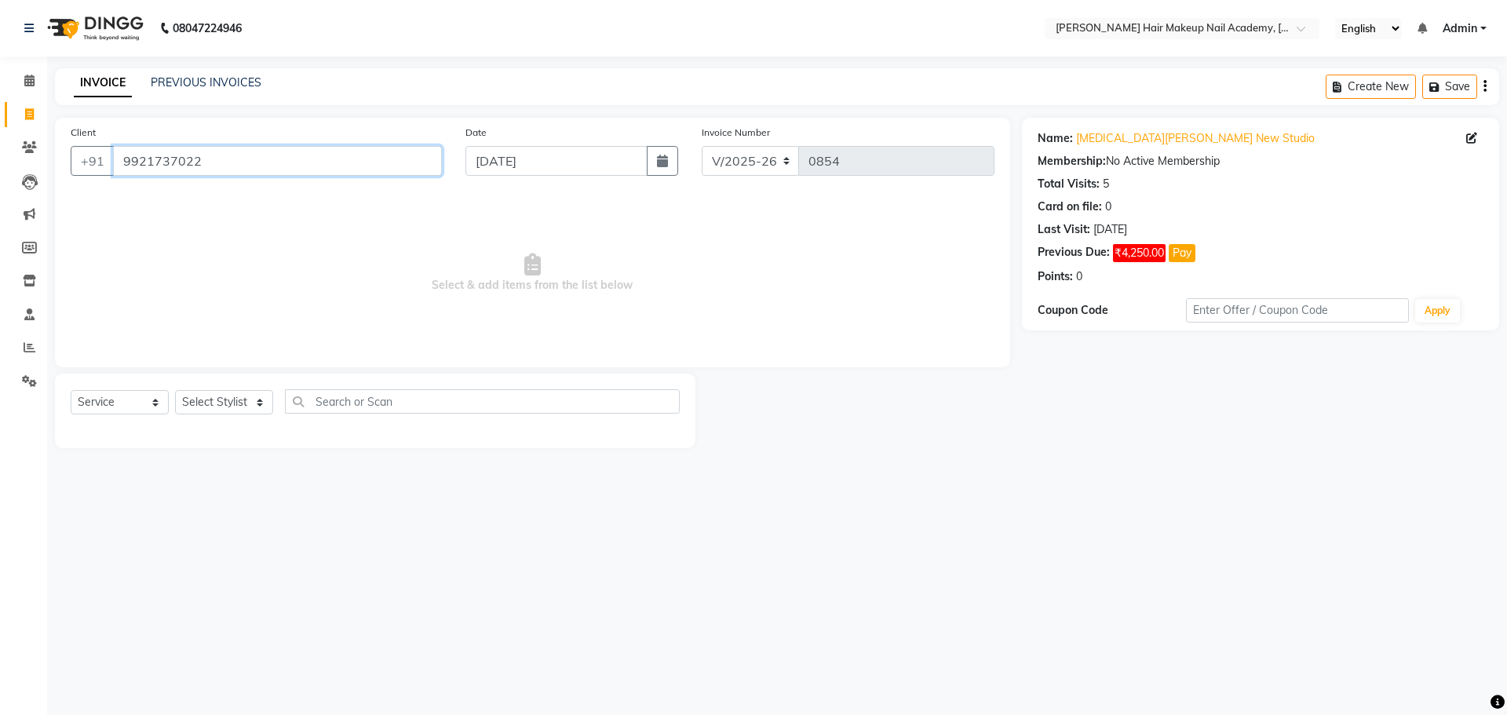
drag, startPoint x: 117, startPoint y: 161, endPoint x: 257, endPoint y: 160, distance: 139.7
click at [257, 160] on input "9921737022" at bounding box center [277, 161] width 329 height 30
click at [250, 403] on select "Select Stylist Abhimanyu [PERSON_NAME] Arjun [PERSON_NAME] Kiran [MEDICAL_DATA]" at bounding box center [224, 402] width 98 height 24
click at [228, 82] on link "PREVIOUS INVOICES" at bounding box center [206, 82] width 111 height 14
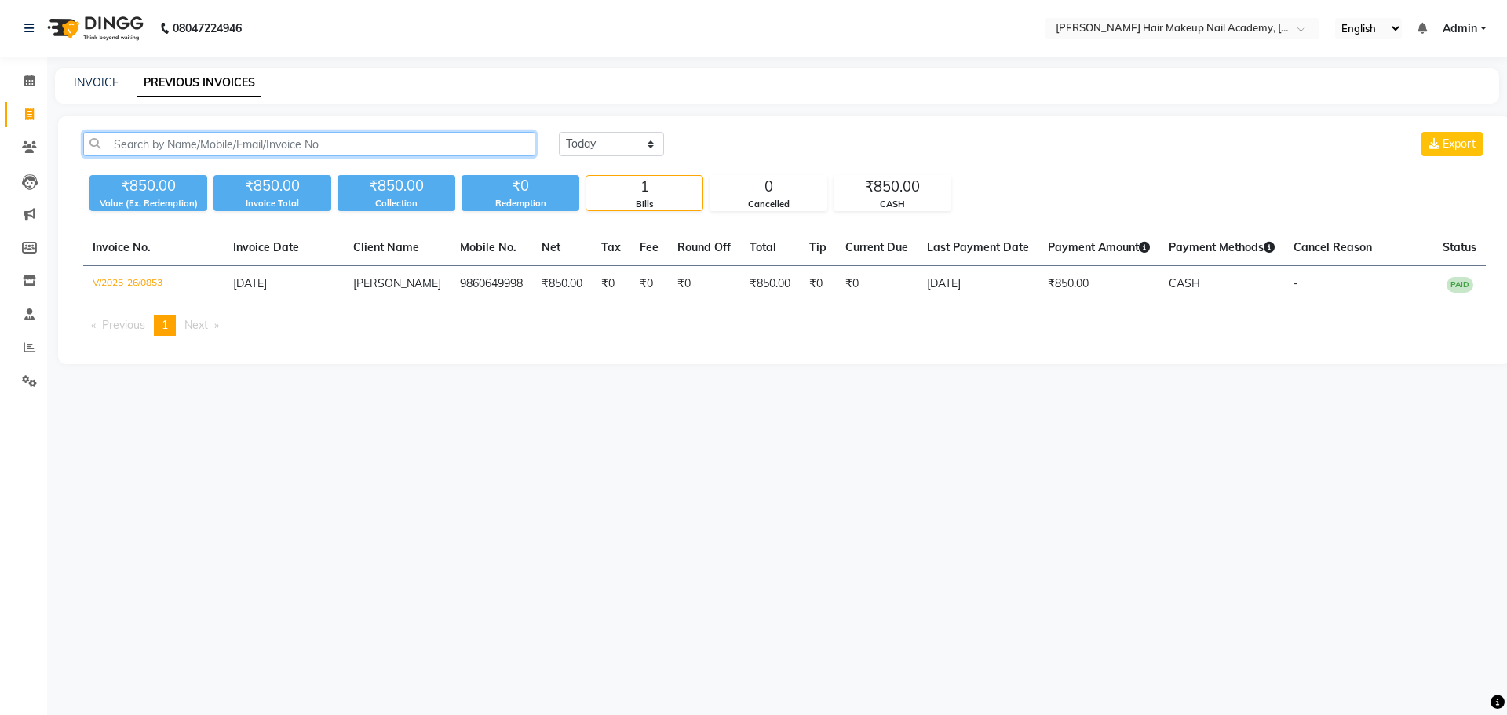
click at [465, 151] on input "text" at bounding box center [309, 144] width 452 height 24
paste input "9921737022"
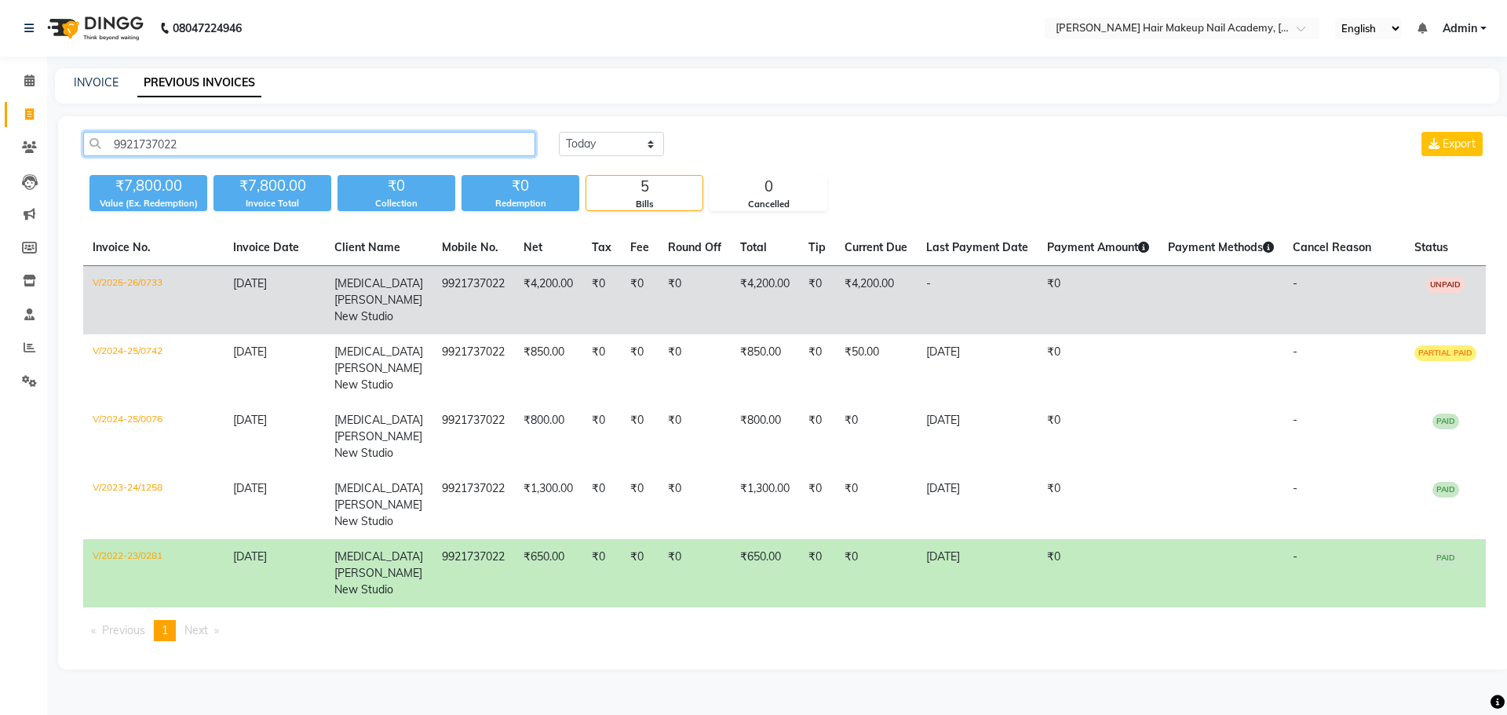
type input "9921737022"
click at [539, 310] on td "₹4,200.00" at bounding box center [548, 300] width 68 height 69
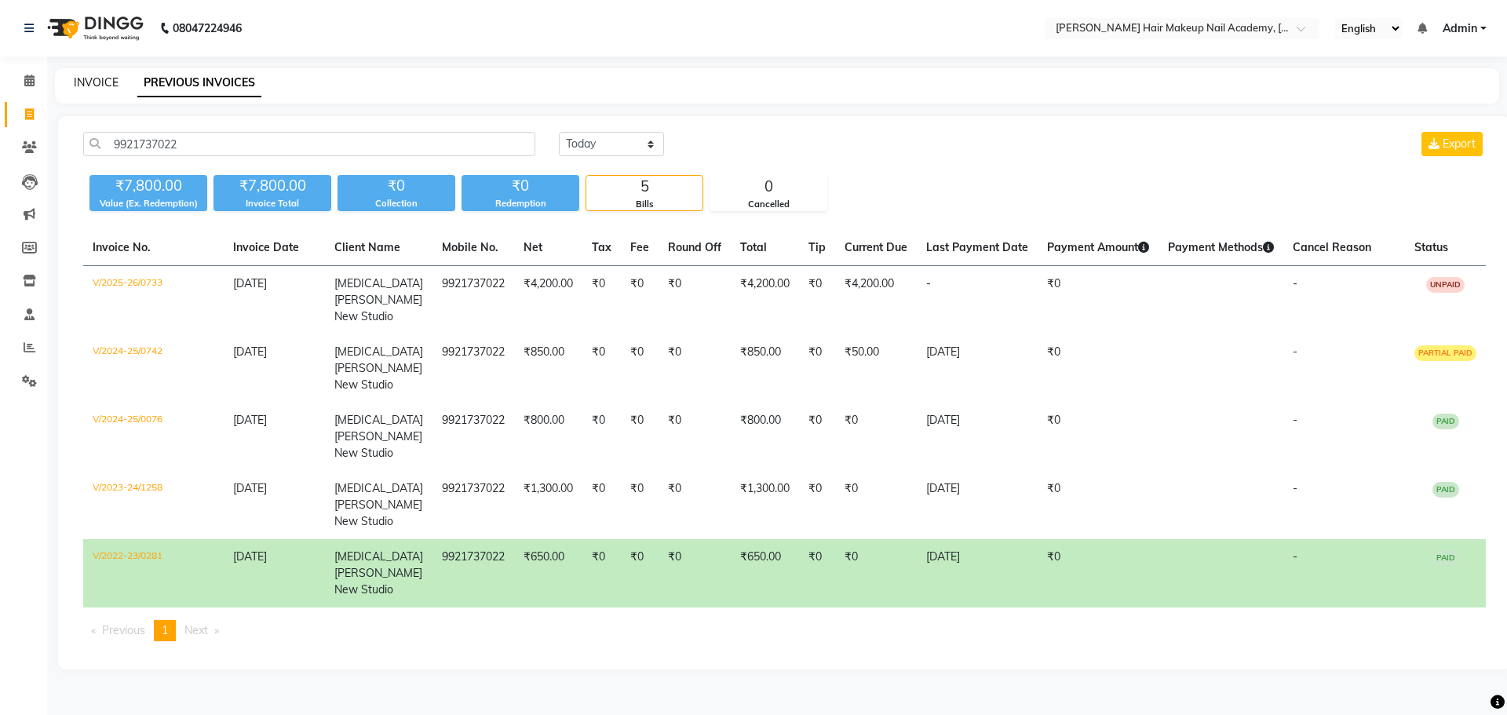
click at [96, 78] on link "INVOICE" at bounding box center [96, 82] width 45 height 14
select select "3468"
select select "service"
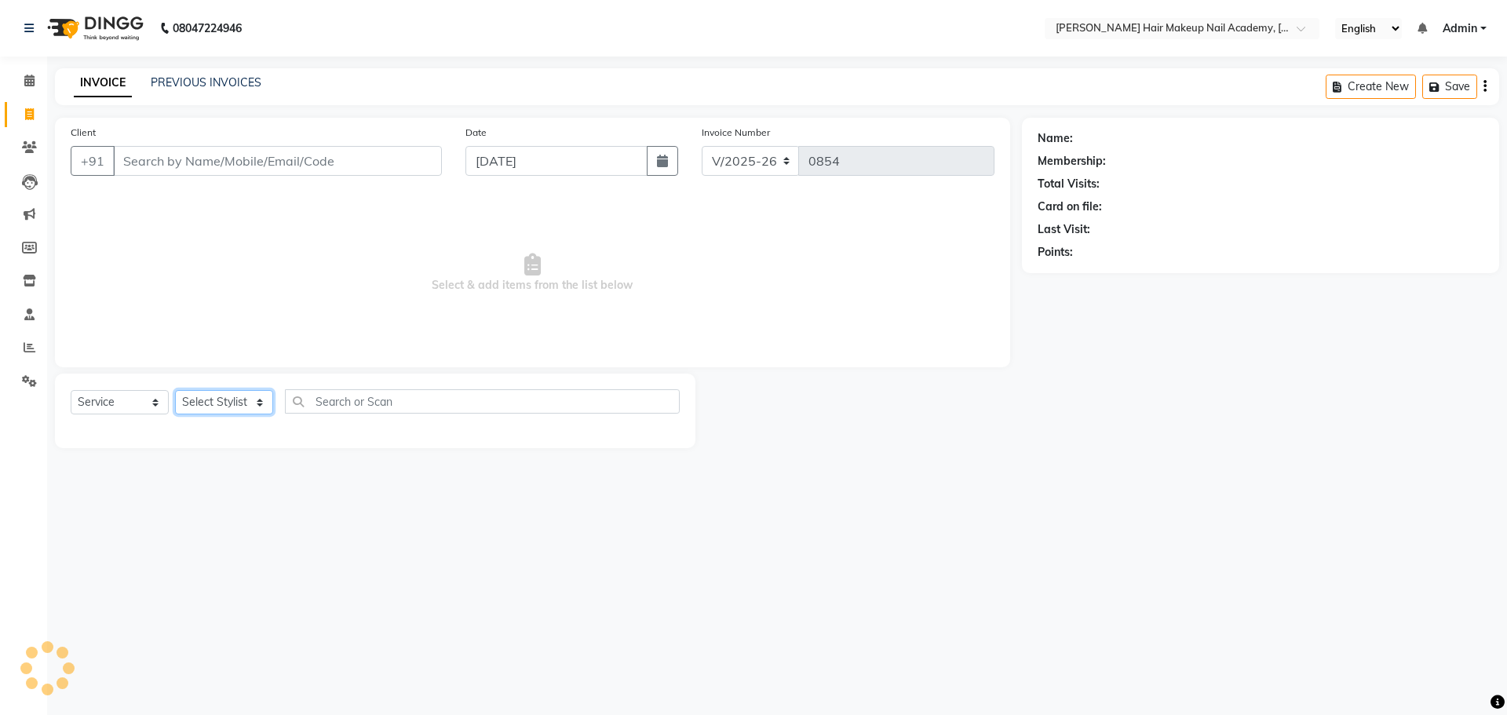
click at [230, 401] on select "Select Stylist" at bounding box center [224, 402] width 98 height 24
click at [242, 397] on select "Select Stylist" at bounding box center [224, 402] width 98 height 24
click at [242, 397] on select "Select Stylist Abhimanyu [PERSON_NAME] Arjun [PERSON_NAME] Kiran [MEDICAL_DATA]" at bounding box center [224, 402] width 98 height 24
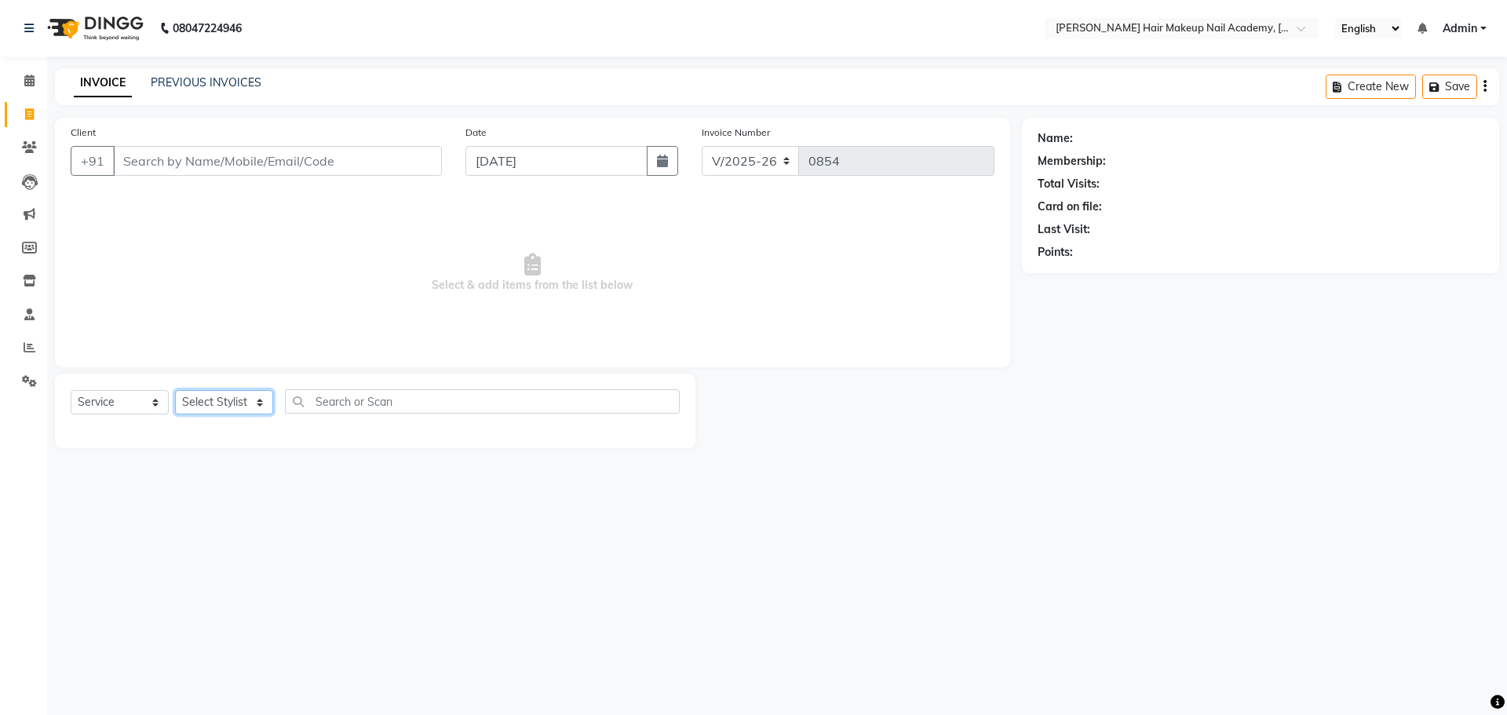
select select "88142"
click at [175, 390] on select "Select Stylist Abhimanyu [PERSON_NAME] Arjun [PERSON_NAME] Kiran [MEDICAL_DATA]" at bounding box center [224, 402] width 98 height 24
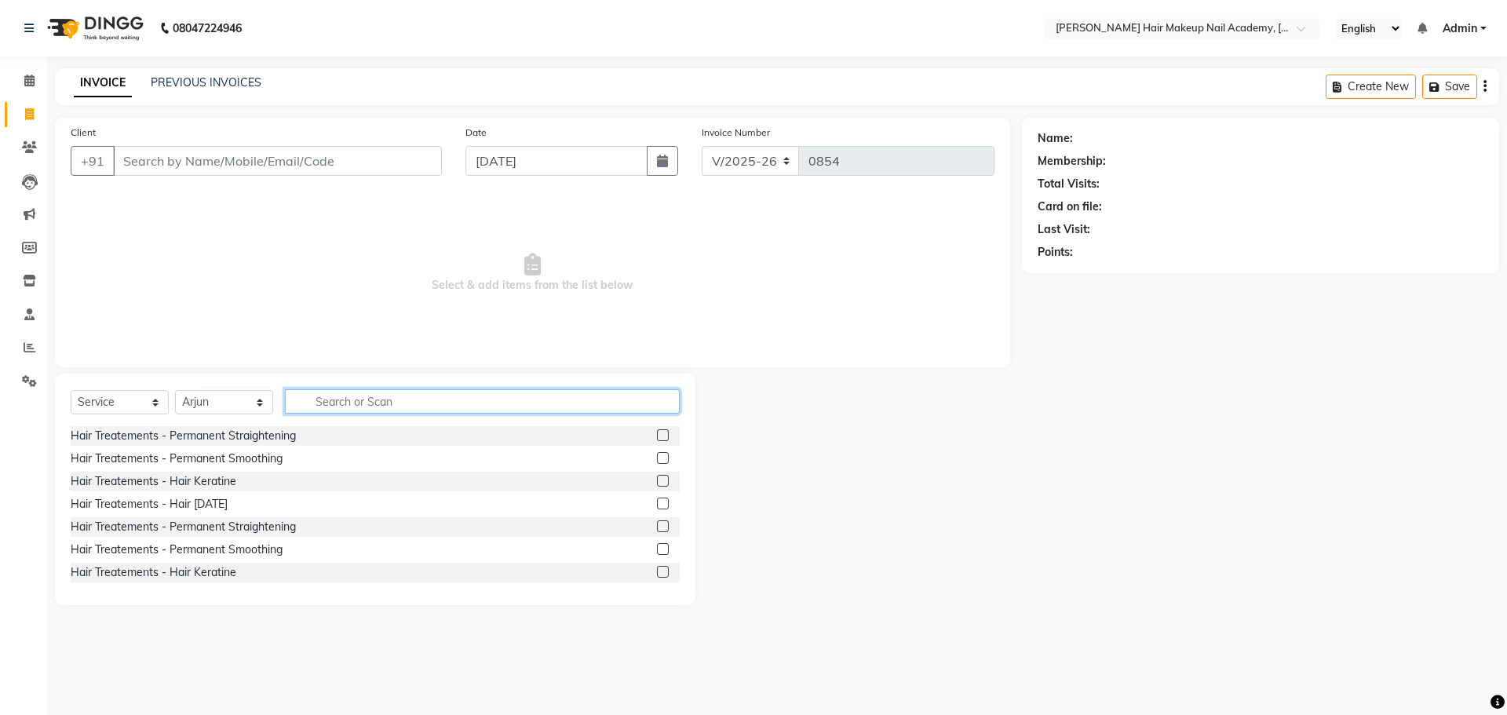
click at [338, 396] on input "text" at bounding box center [482, 401] width 395 height 24
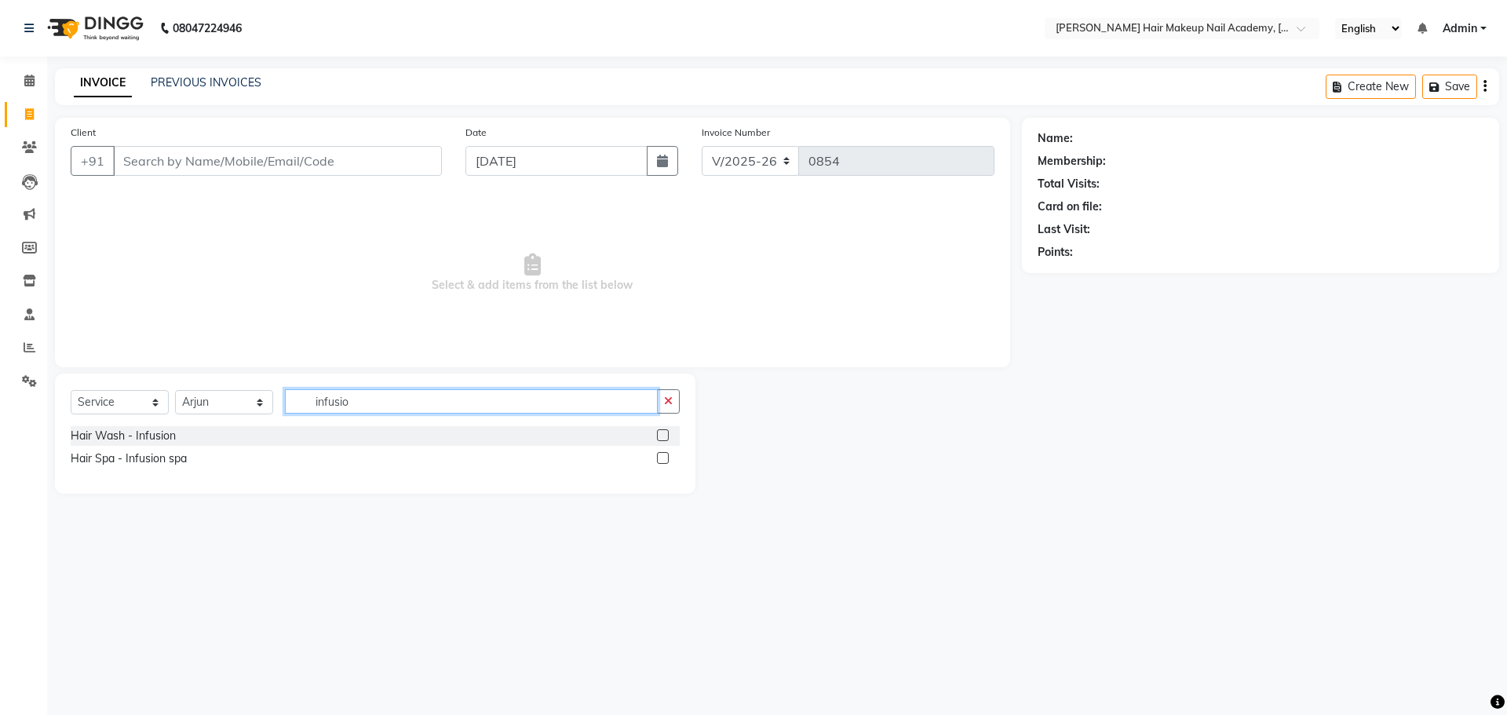
type input "infusio"
click at [664, 458] on label at bounding box center [663, 458] width 12 height 12
click at [664, 458] on input "checkbox" at bounding box center [662, 459] width 10 height 10
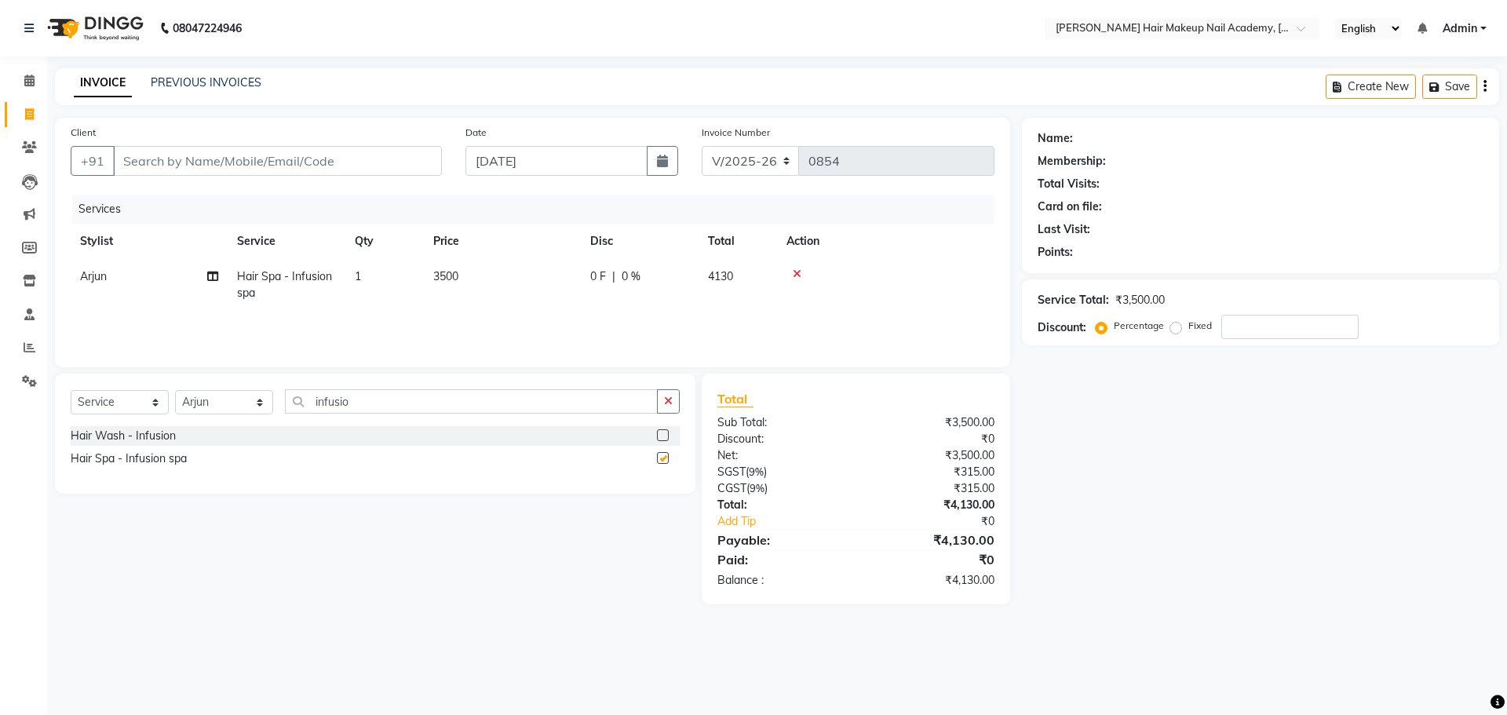
checkbox input "false"
click at [649, 399] on input "infusio" at bounding box center [471, 401] width 373 height 24
click at [671, 405] on icon "button" at bounding box center [668, 401] width 9 height 11
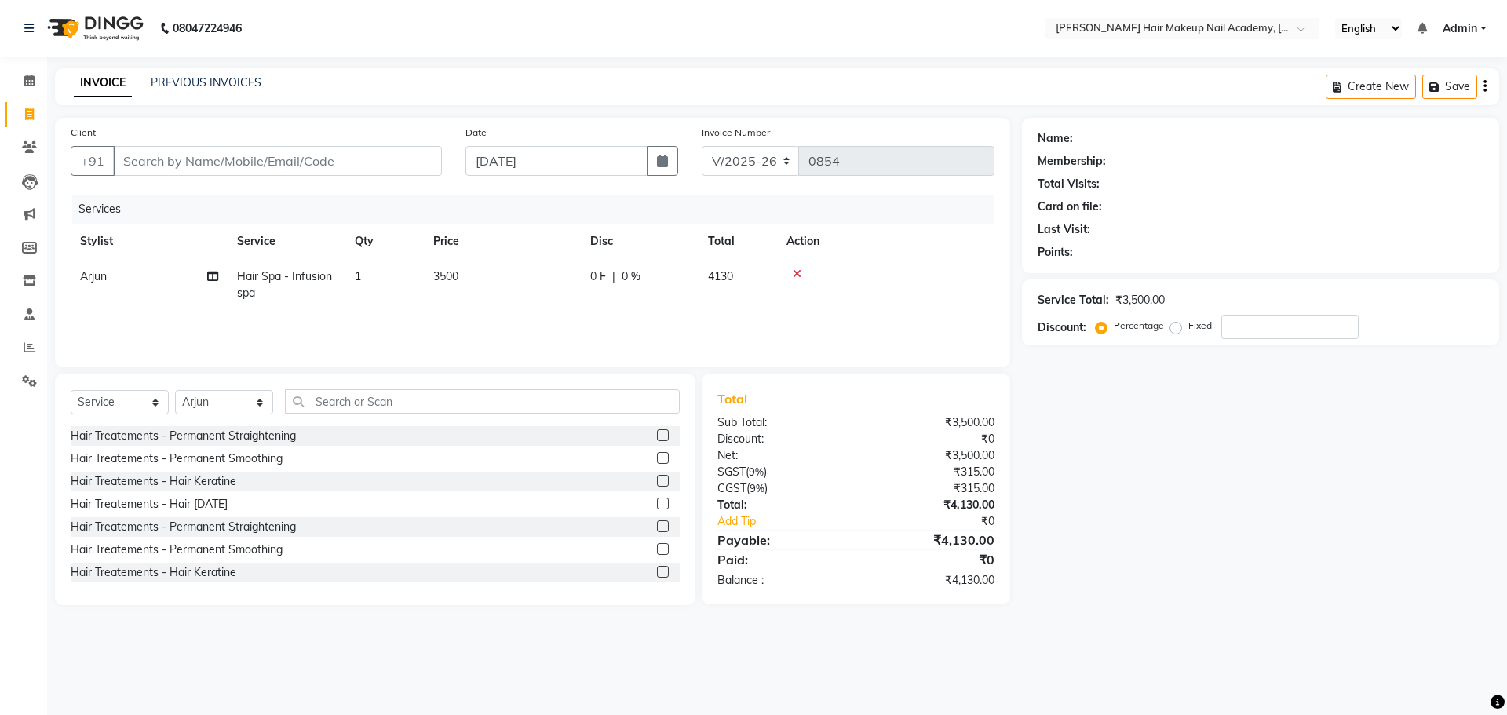
click at [1486, 88] on div "Create New Save" at bounding box center [1411, 86] width 173 height 37
click at [1484, 87] on icon "button" at bounding box center [1484, 86] width 3 height 1
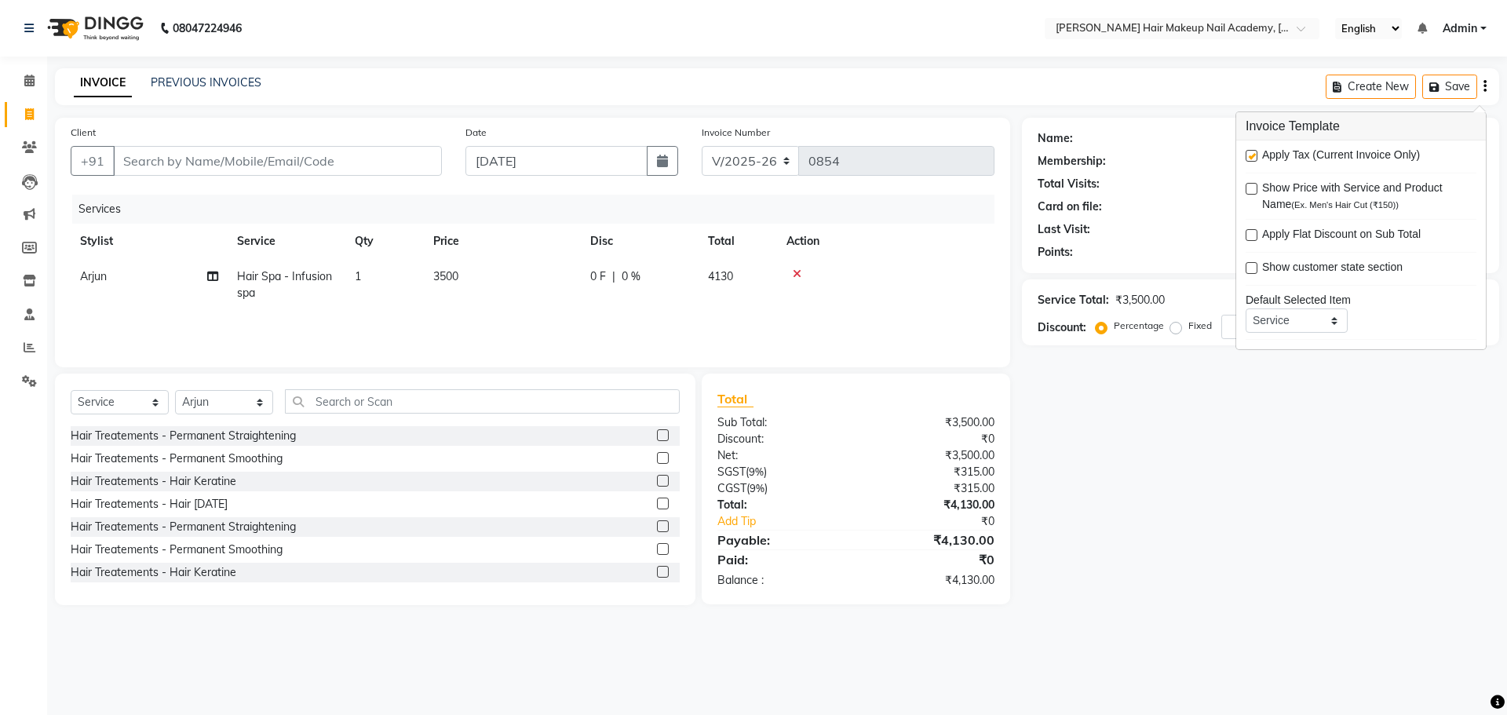
click at [1249, 152] on label at bounding box center [1251, 156] width 12 height 12
click at [1249, 152] on input "checkbox" at bounding box center [1250, 156] width 10 height 10
checkbox input "false"
click at [1158, 544] on div "Name: Membership: Total Visits: Card on file: Last Visit: Points: Service Total…" at bounding box center [1266, 361] width 489 height 487
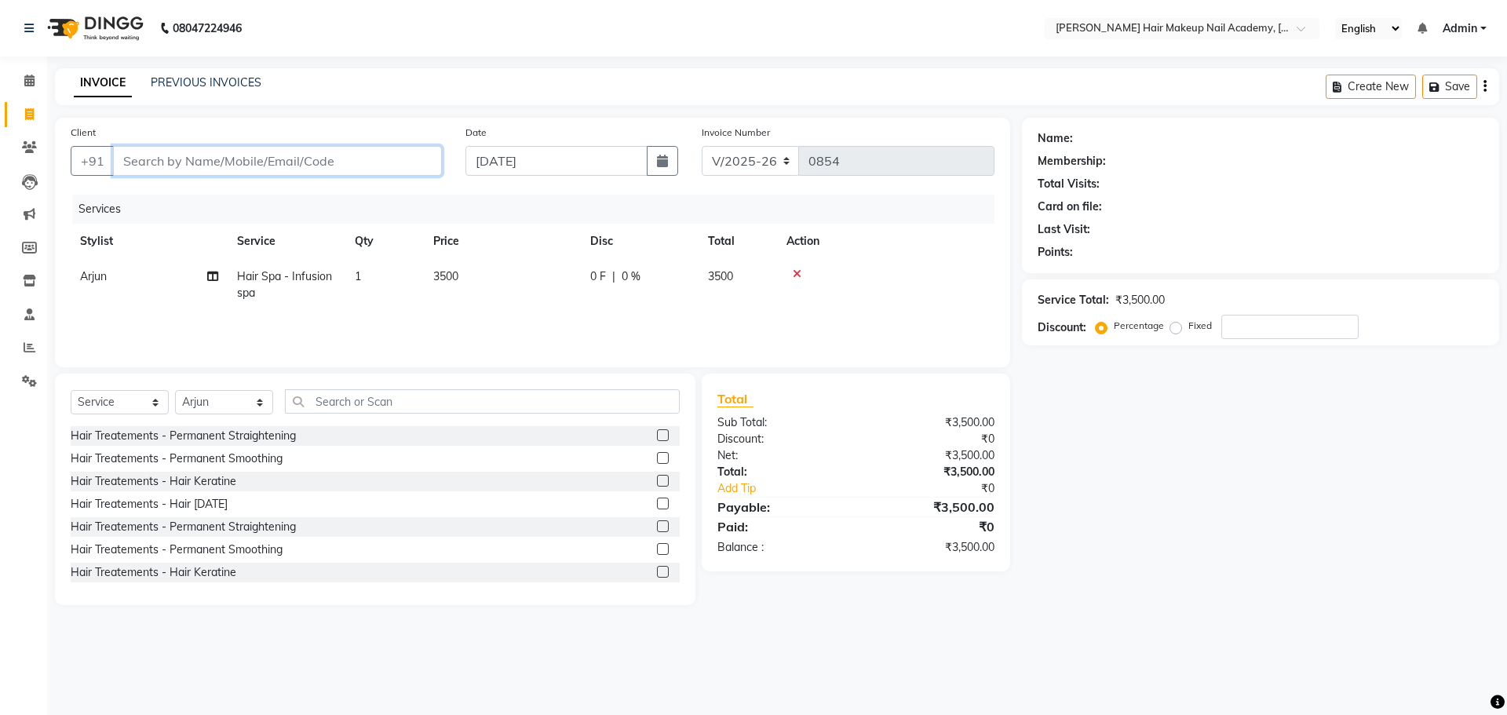
click at [388, 166] on input "Client" at bounding box center [277, 161] width 329 height 30
type input "9"
type input "0"
click at [246, 203] on button "VIKITA 98607200 59" at bounding box center [192, 196] width 162 height 25
type input "9860720059"
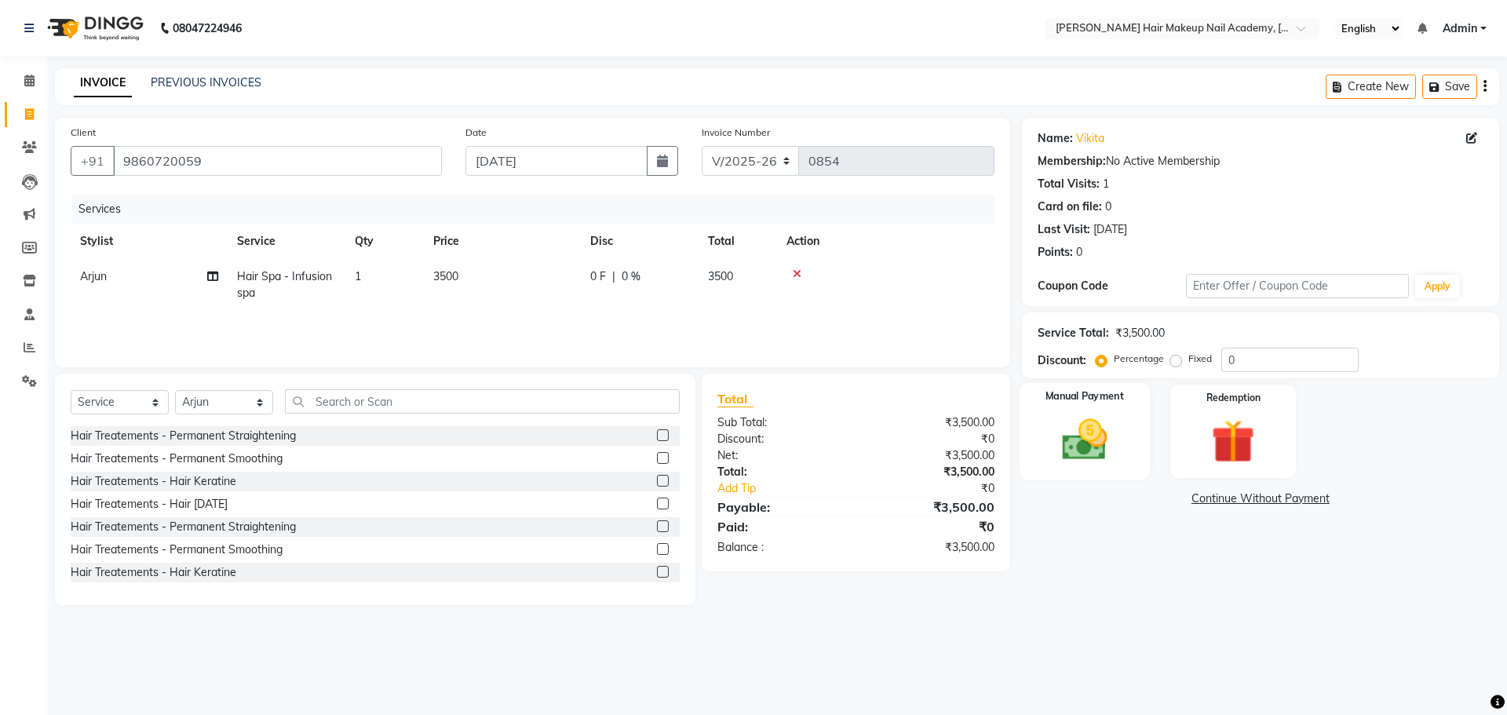
click at [1119, 465] on img at bounding box center [1084, 440] width 73 height 52
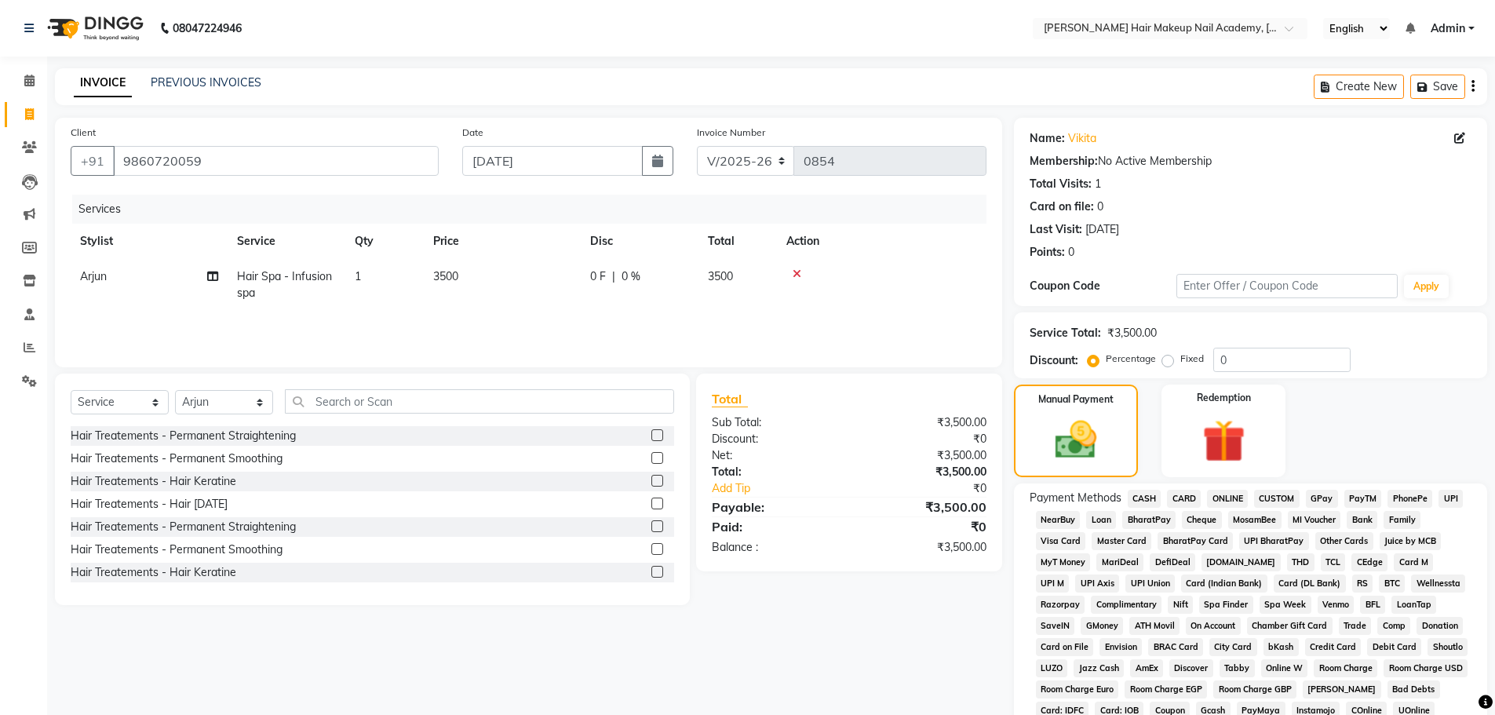
click at [1134, 495] on span "CASH" at bounding box center [1145, 499] width 34 height 18
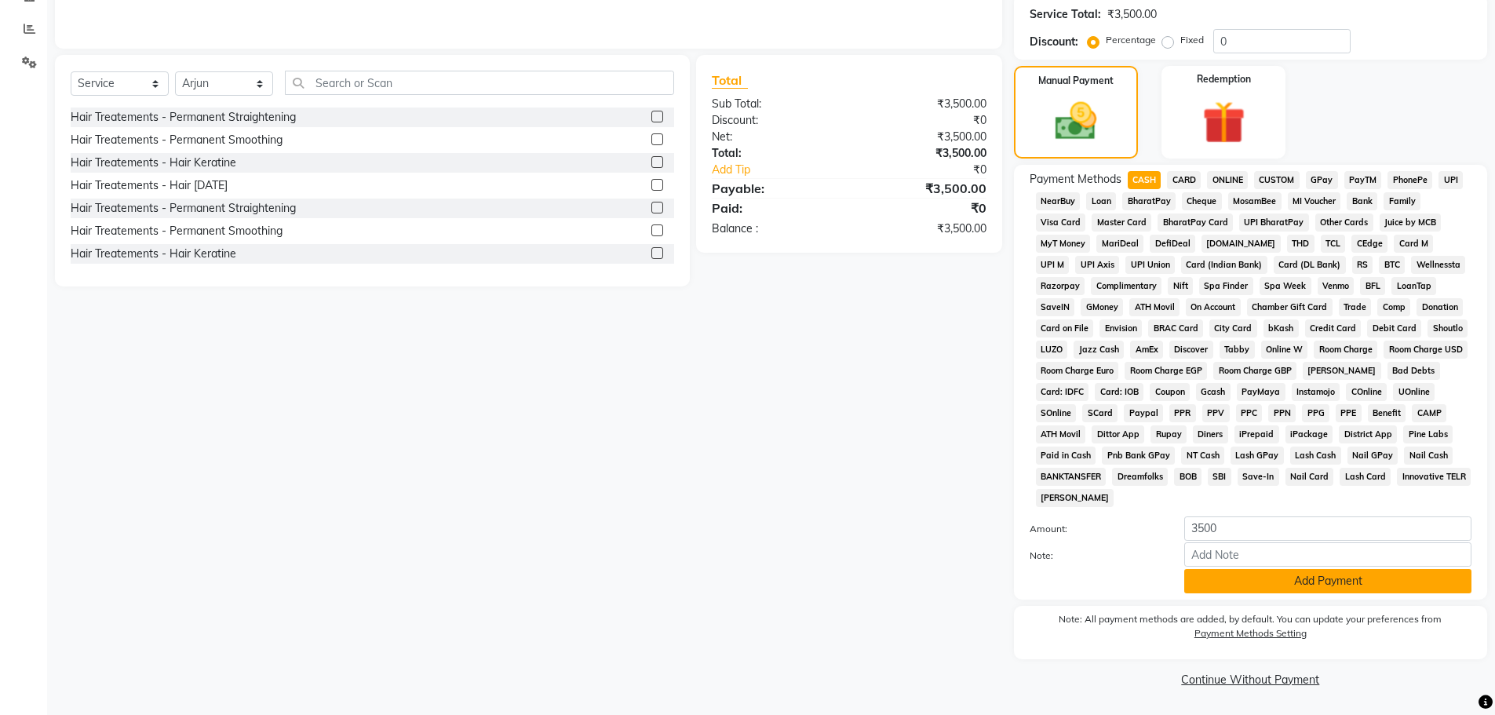
click at [1209, 582] on button "Add Payment" at bounding box center [1327, 581] width 287 height 24
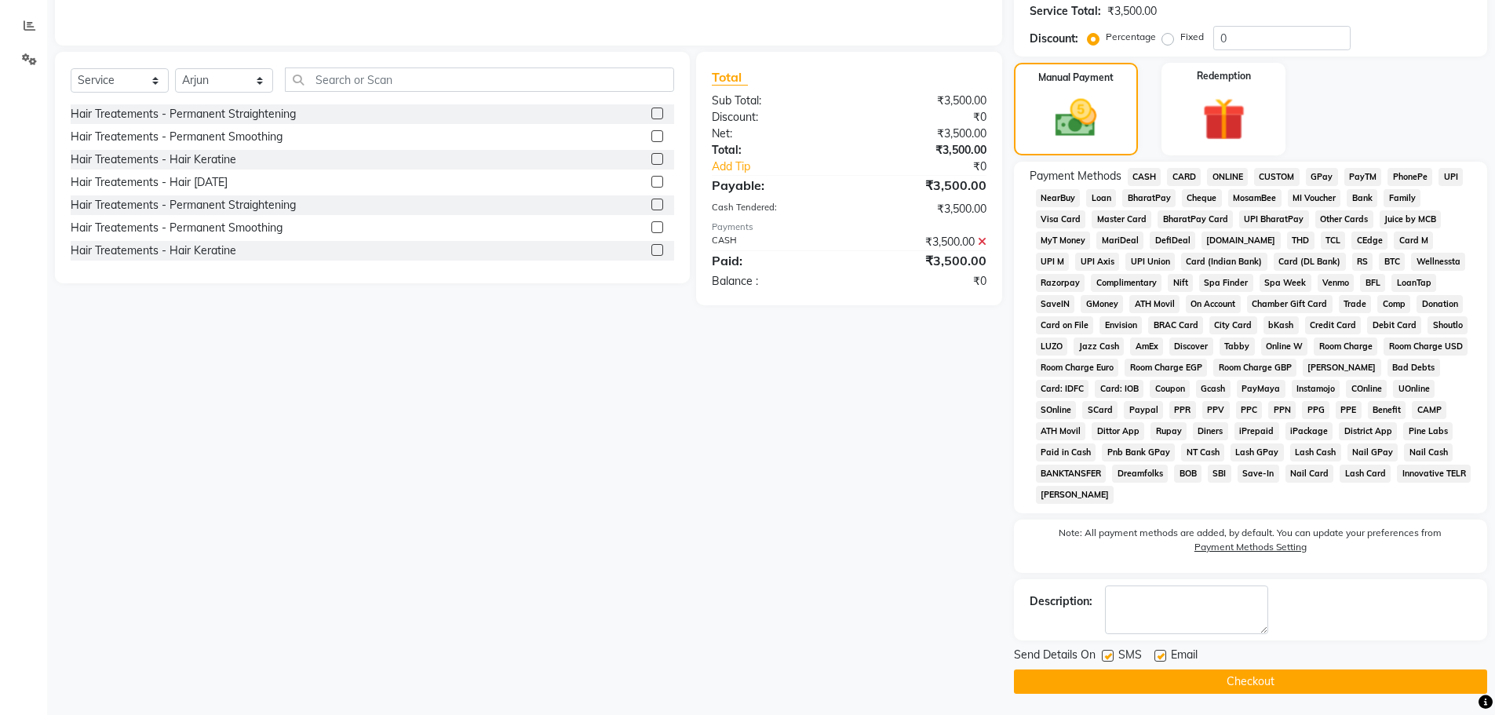
scroll to position [324, 0]
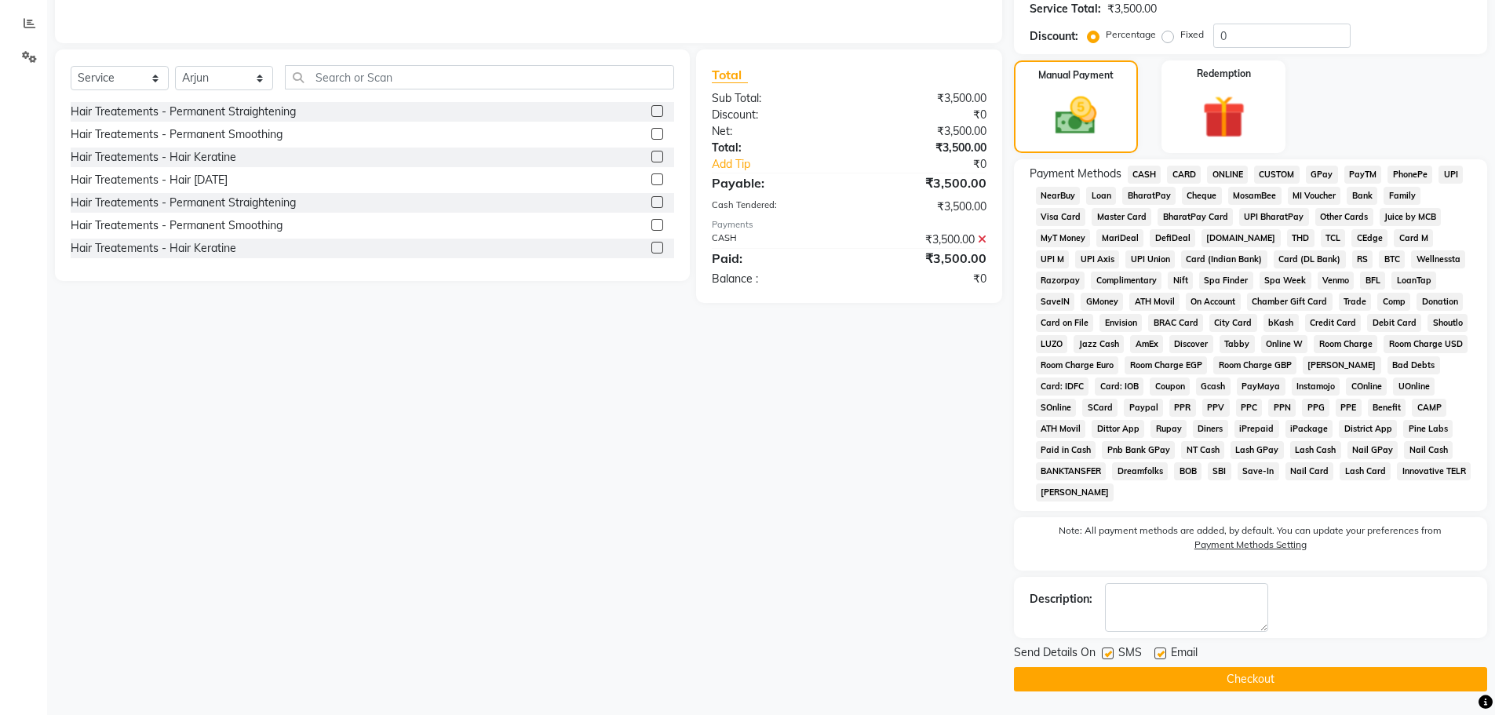
click at [1236, 686] on button "Checkout" at bounding box center [1250, 679] width 473 height 24
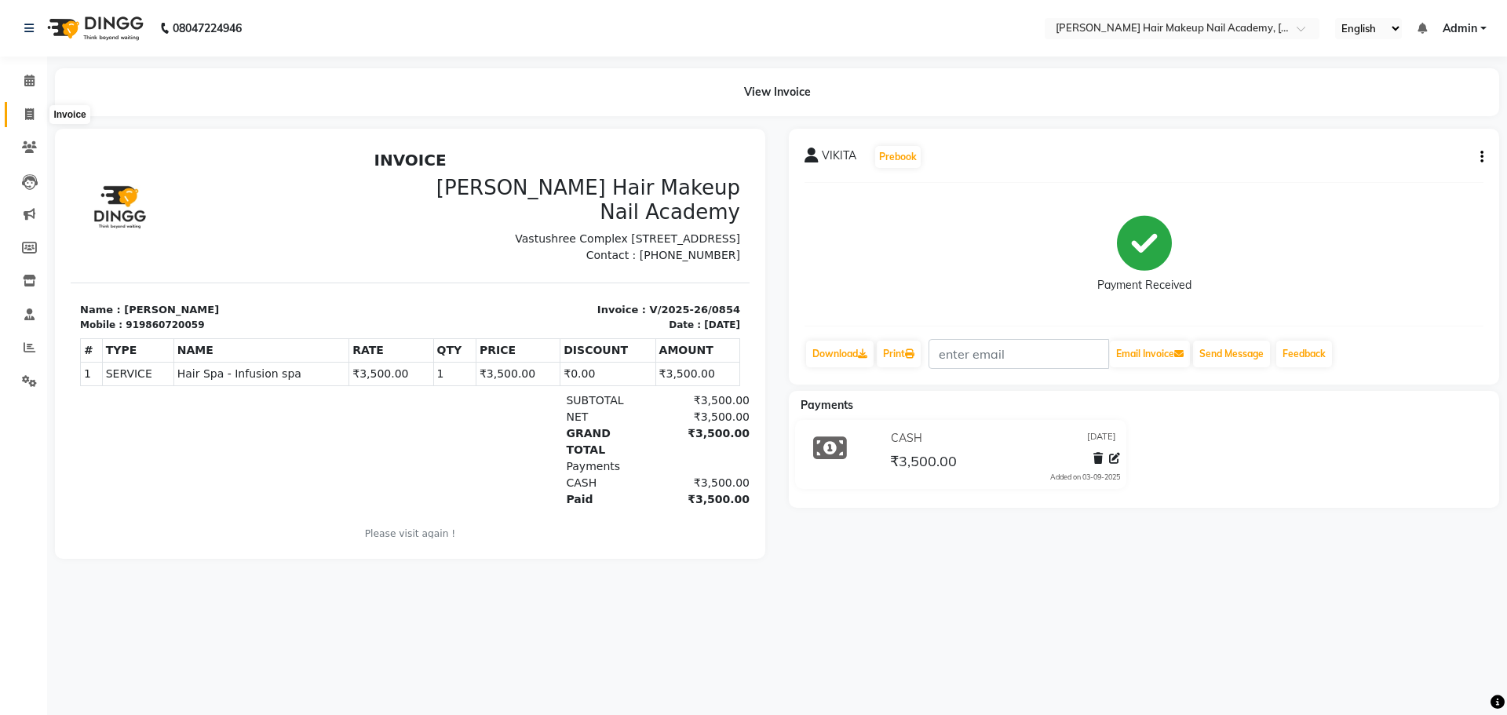
click at [40, 118] on span at bounding box center [29, 115] width 27 height 18
select select "service"
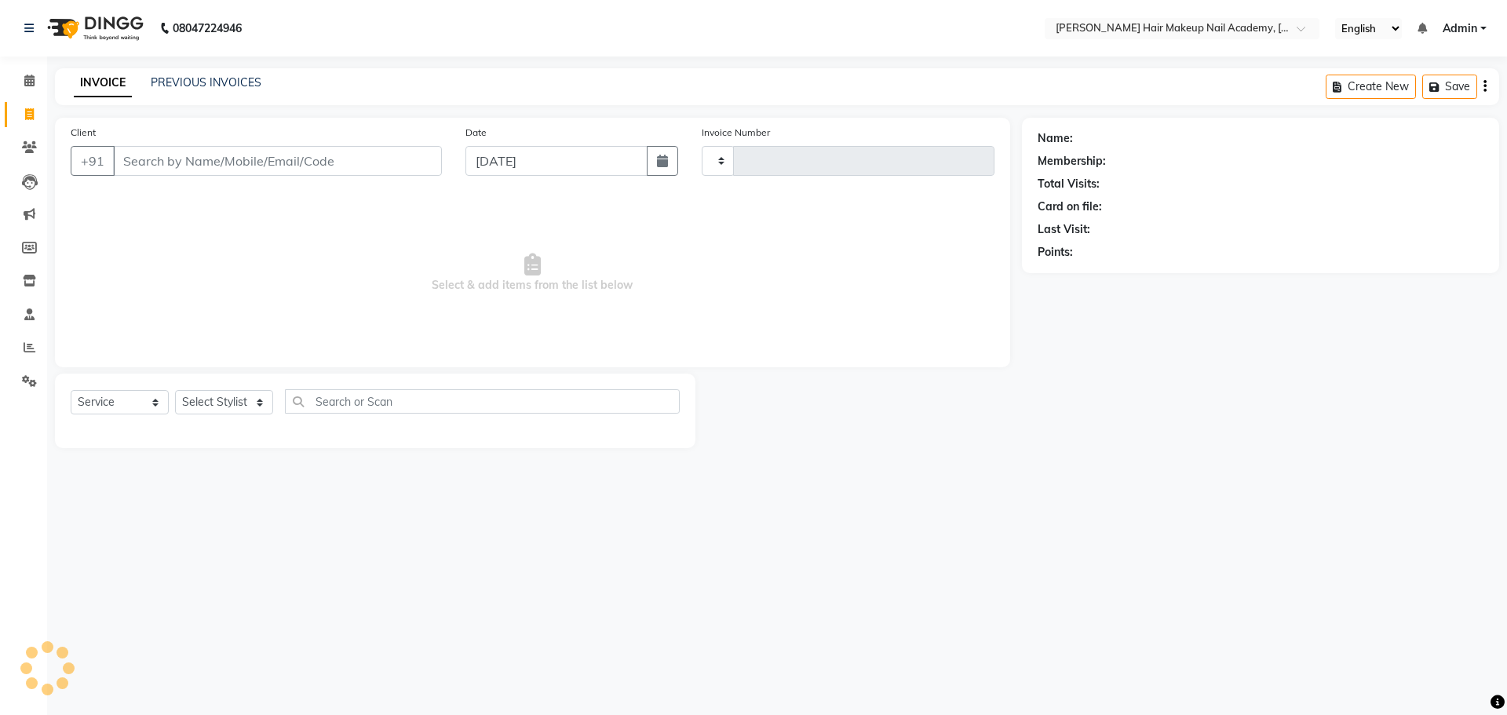
type input "0855"
select select "3468"
click at [201, 87] on link "PREVIOUS INVOICES" at bounding box center [206, 82] width 111 height 14
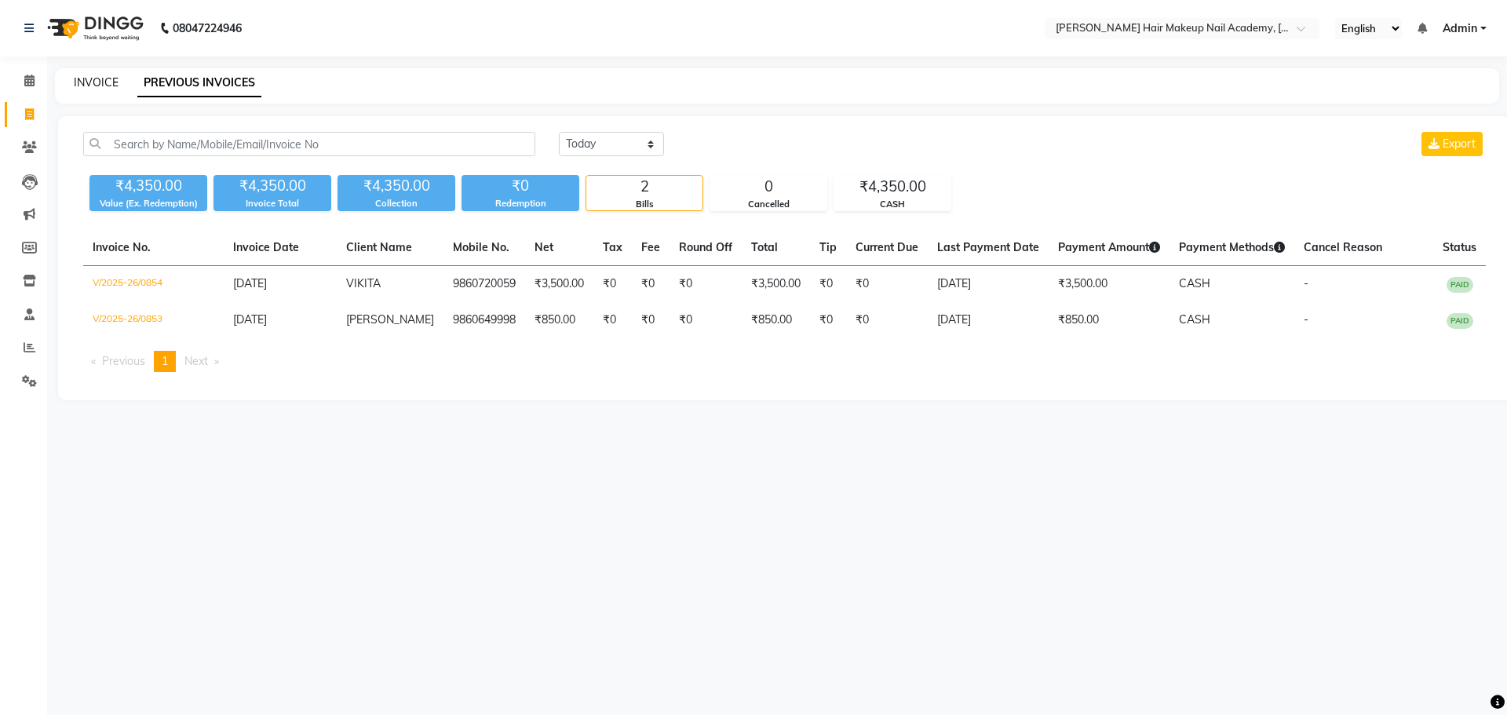
click at [104, 85] on link "INVOICE" at bounding box center [96, 82] width 45 height 14
select select "3468"
select select "service"
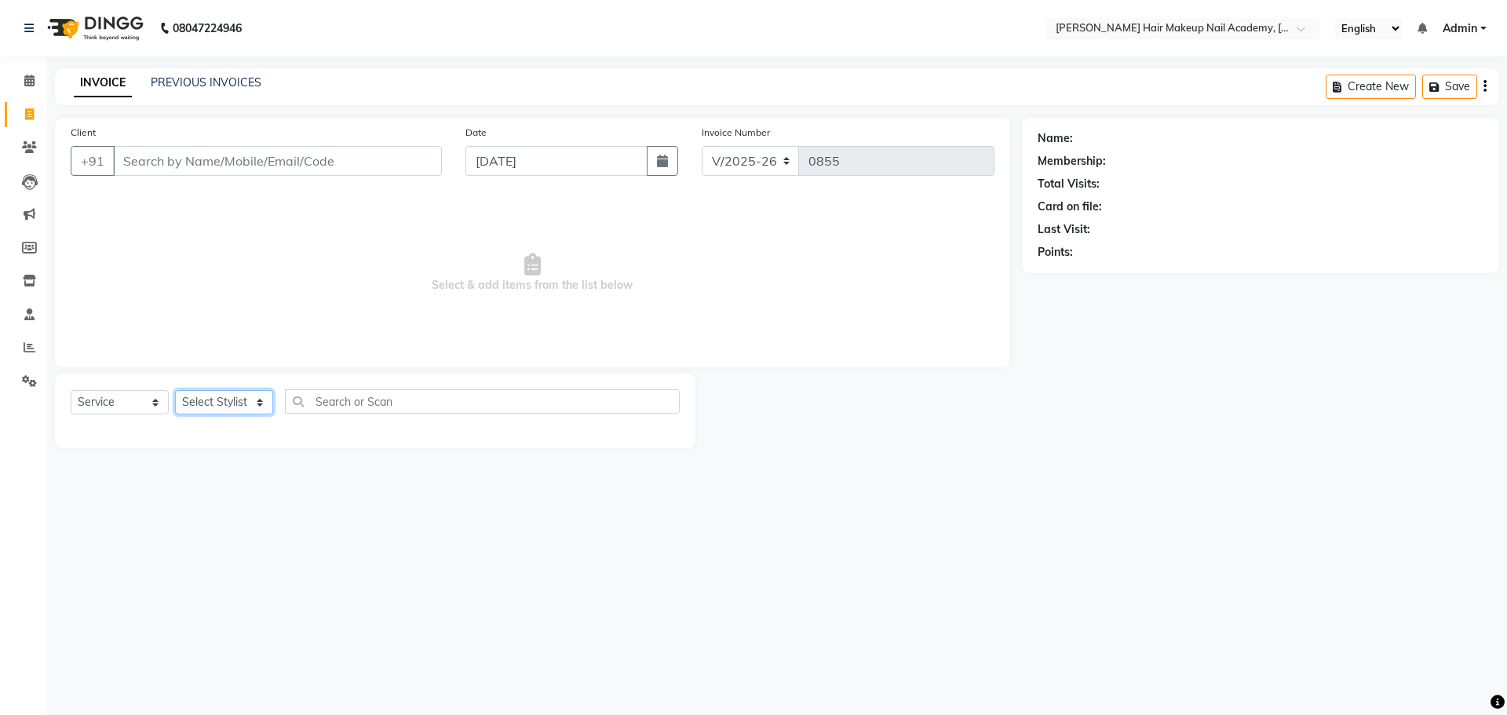
click at [254, 396] on select "Select Stylist Abhimanyu [PERSON_NAME] Arjun [PERSON_NAME] Kiran [MEDICAL_DATA]" at bounding box center [224, 402] width 98 height 24
click at [27, 375] on icon at bounding box center [29, 381] width 15 height 12
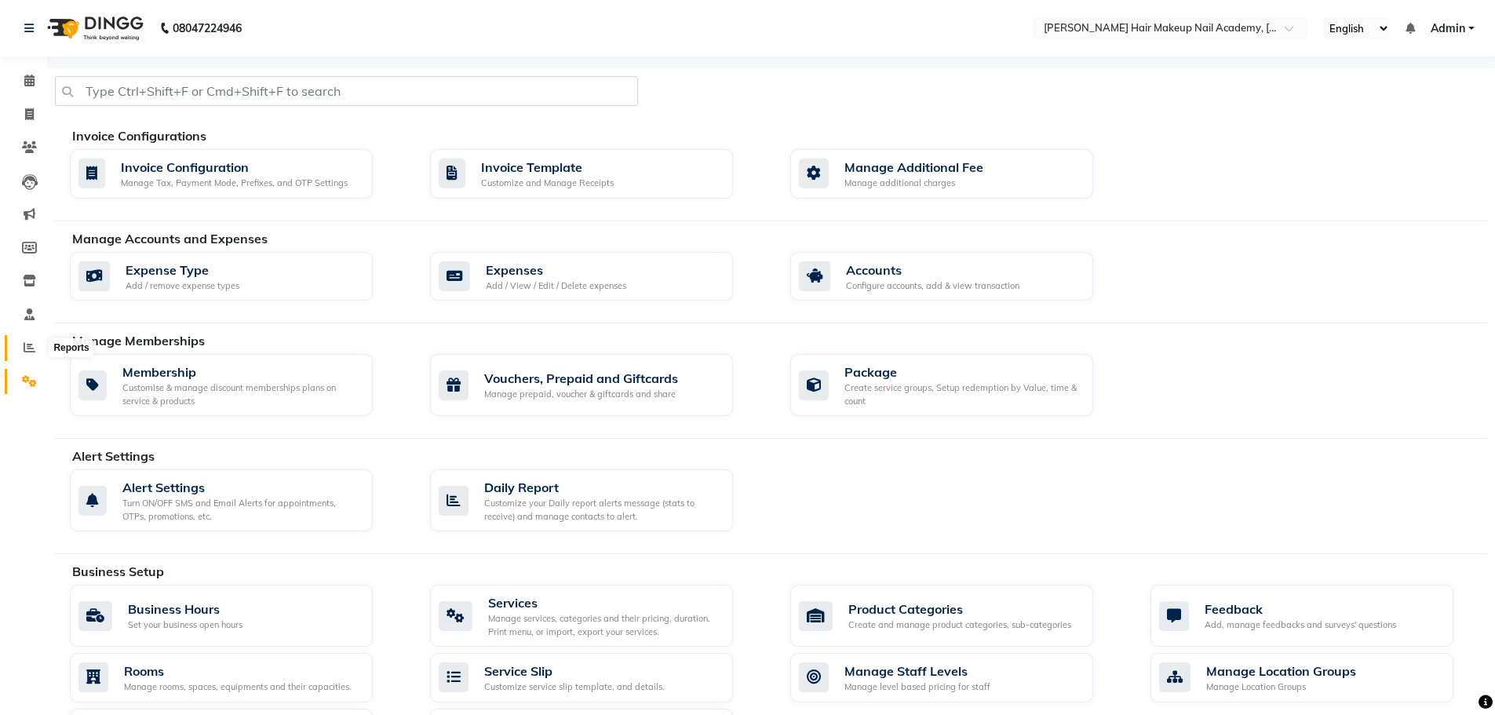
click at [30, 348] on icon at bounding box center [30, 347] width 12 height 12
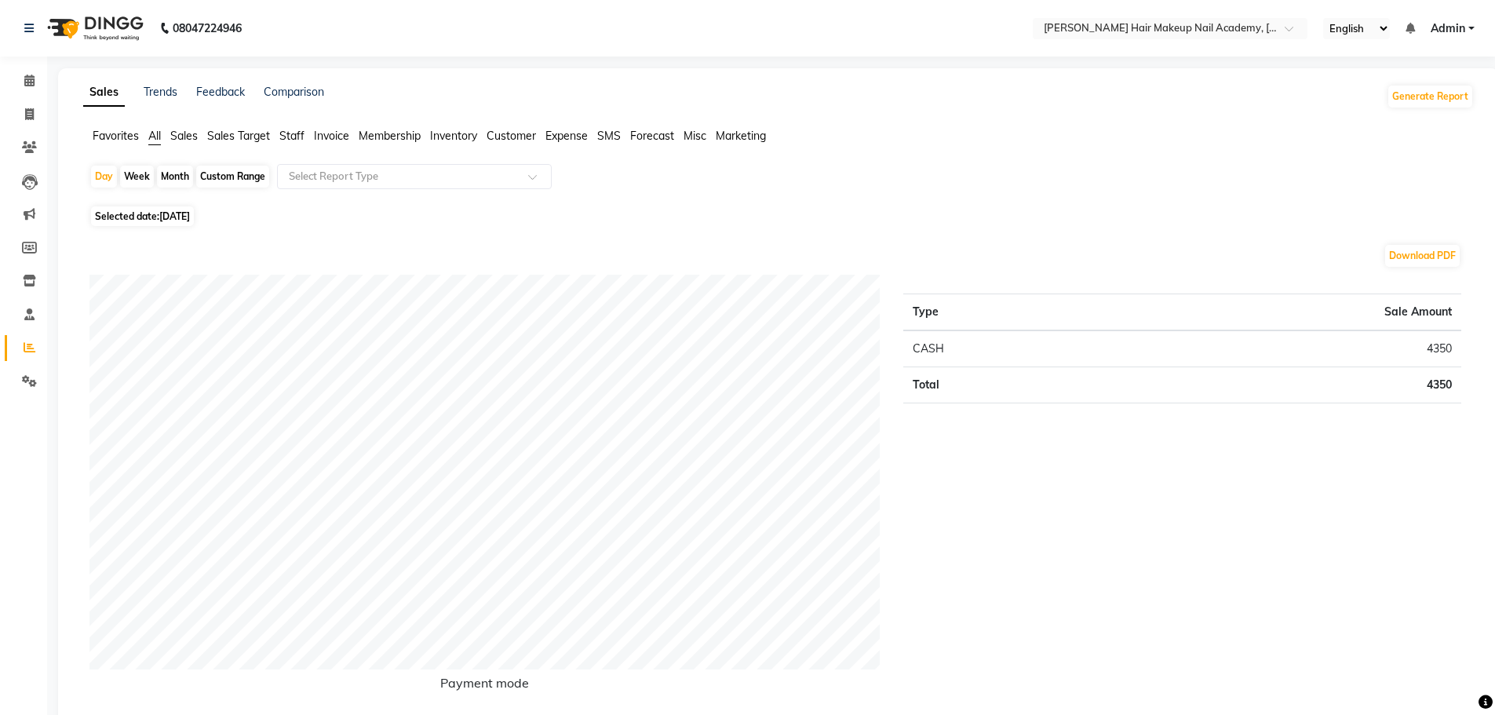
click at [159, 179] on div "Month" at bounding box center [175, 177] width 36 height 22
select select "9"
select select "2025"
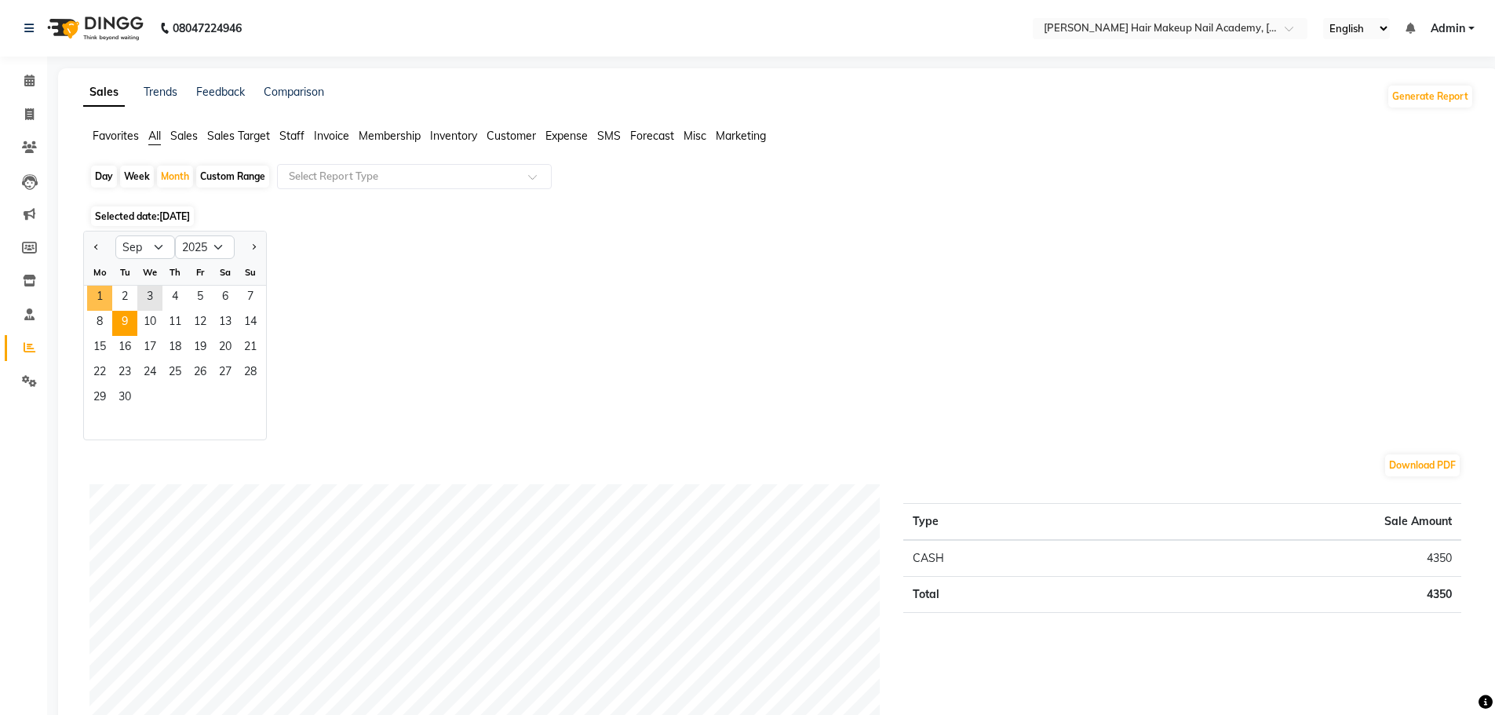
drag, startPoint x: 93, startPoint y: 297, endPoint x: 130, endPoint y: 323, distance: 45.7
click at [93, 302] on span "1" at bounding box center [99, 298] width 25 height 25
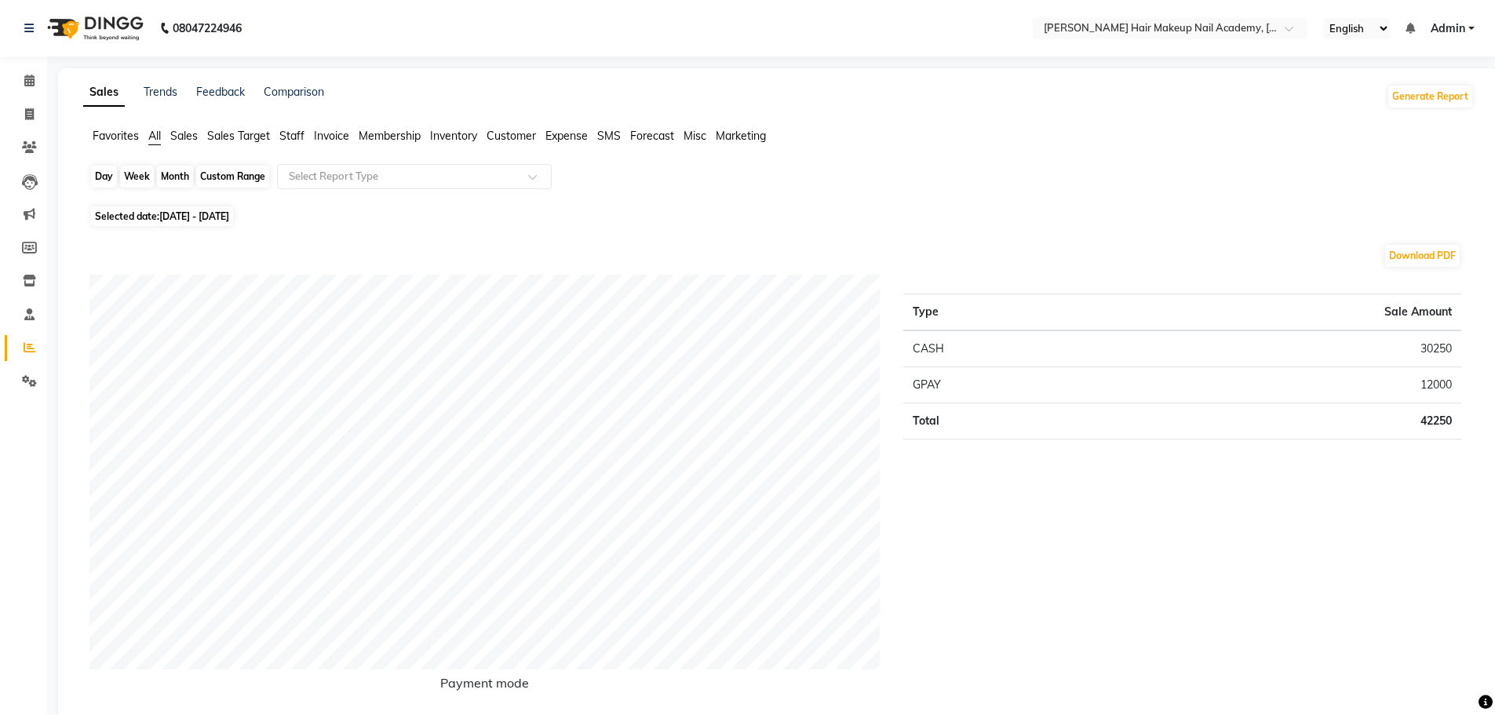
click at [184, 180] on div "Month" at bounding box center [175, 177] width 36 height 22
select select "9"
select select "2025"
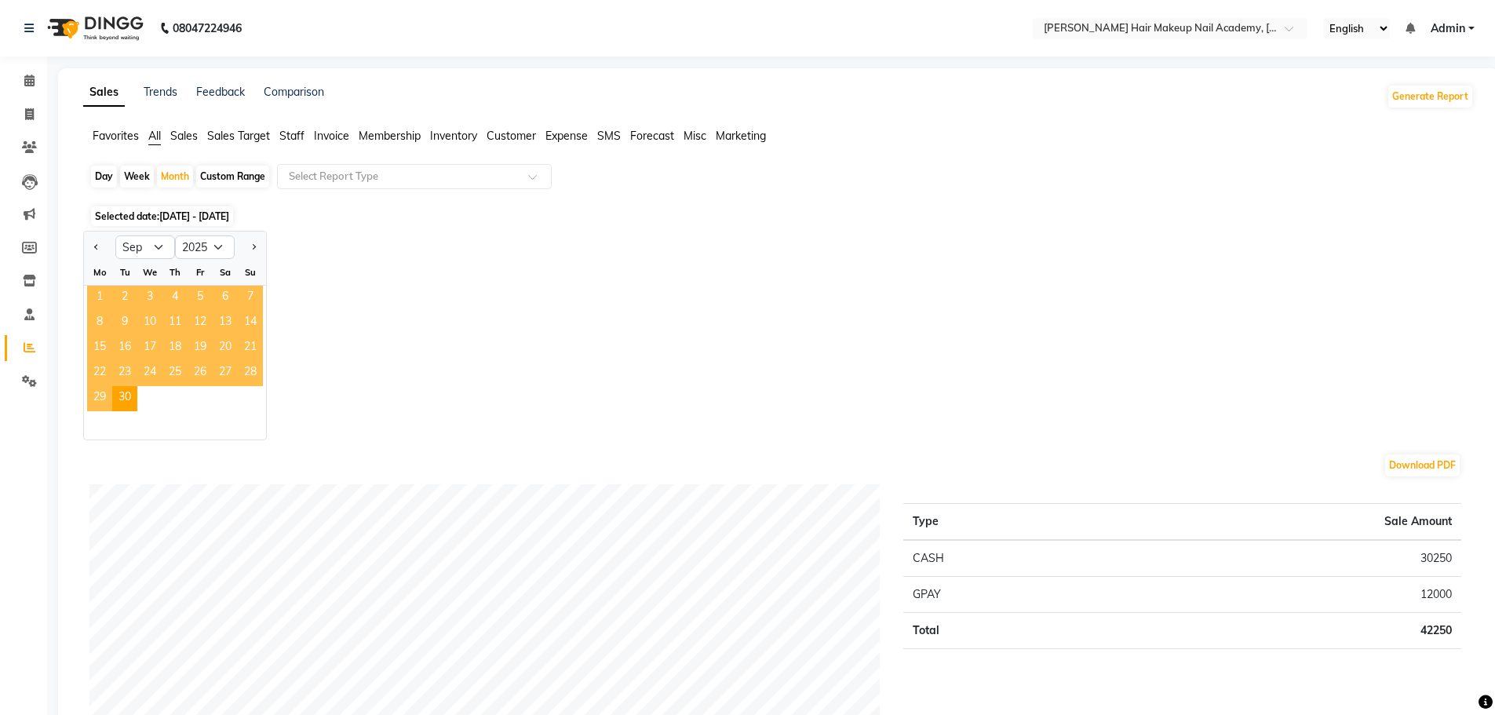
click at [102, 300] on span "1" at bounding box center [99, 298] width 25 height 25
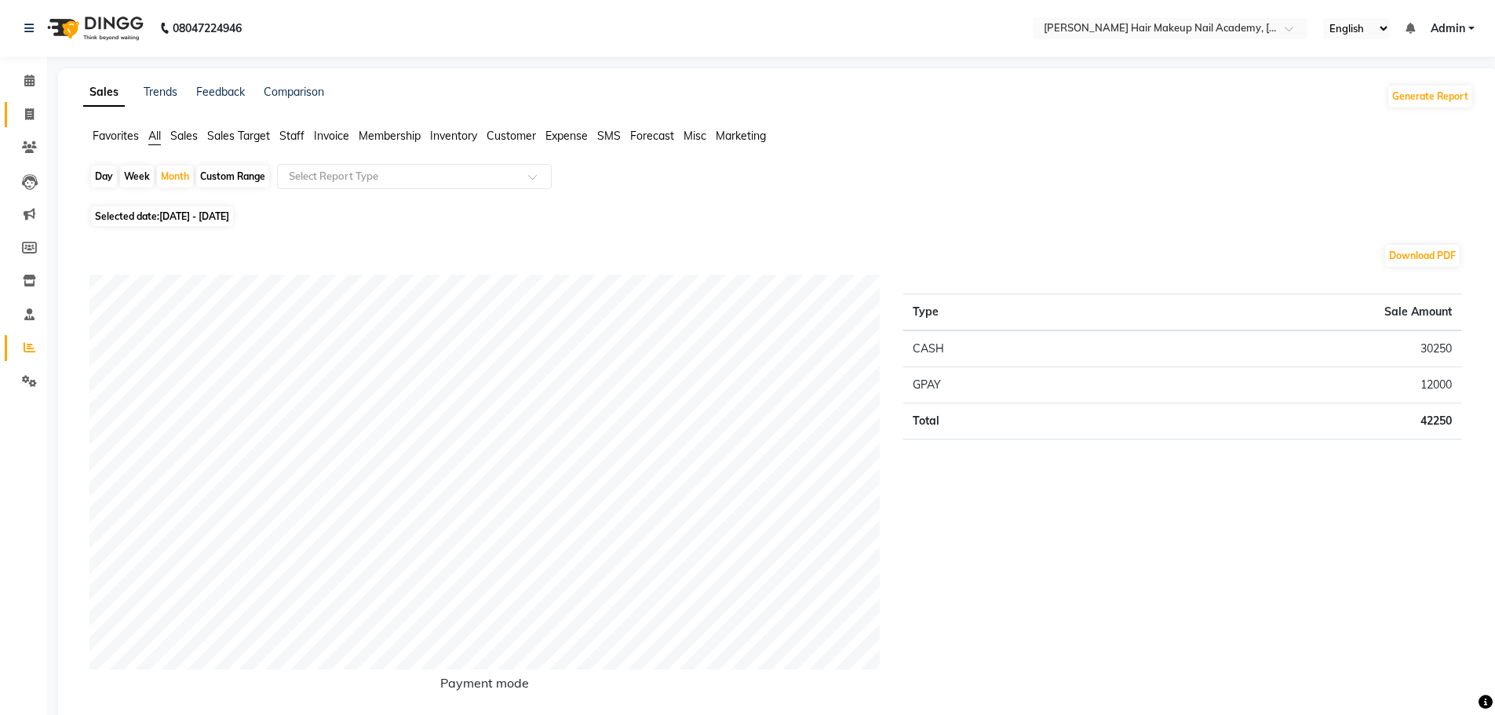
click at [25, 104] on link "Invoice" at bounding box center [24, 115] width 38 height 26
select select "service"
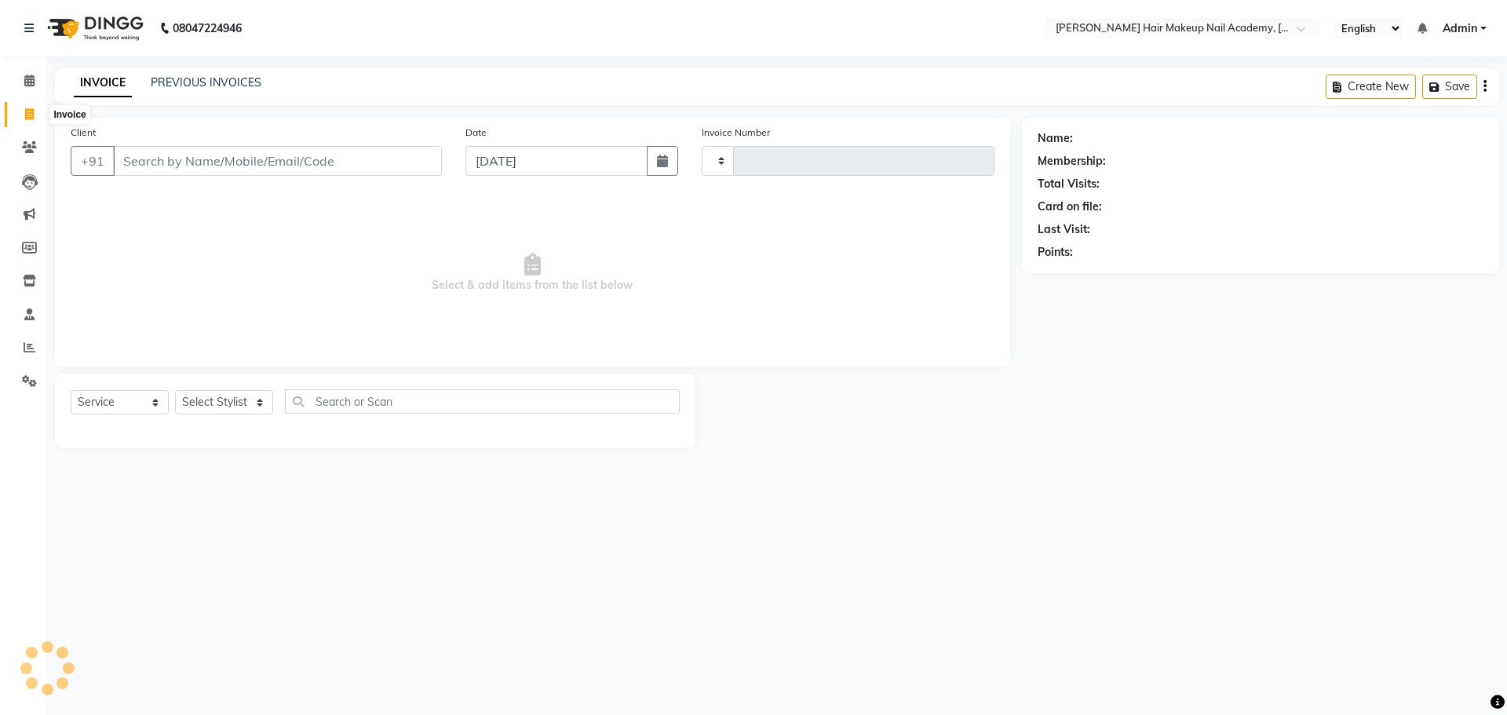
type input "0855"
select select "3468"
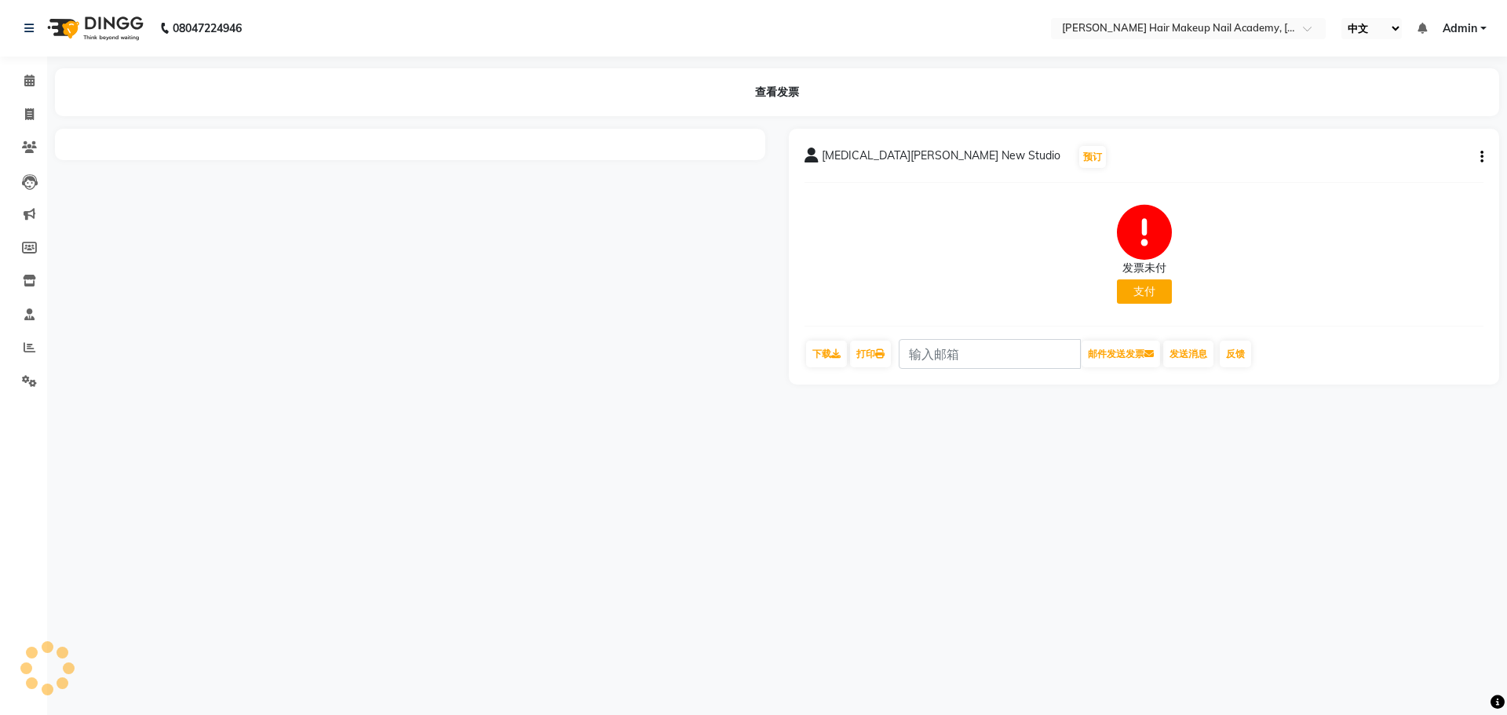
select select "zh"
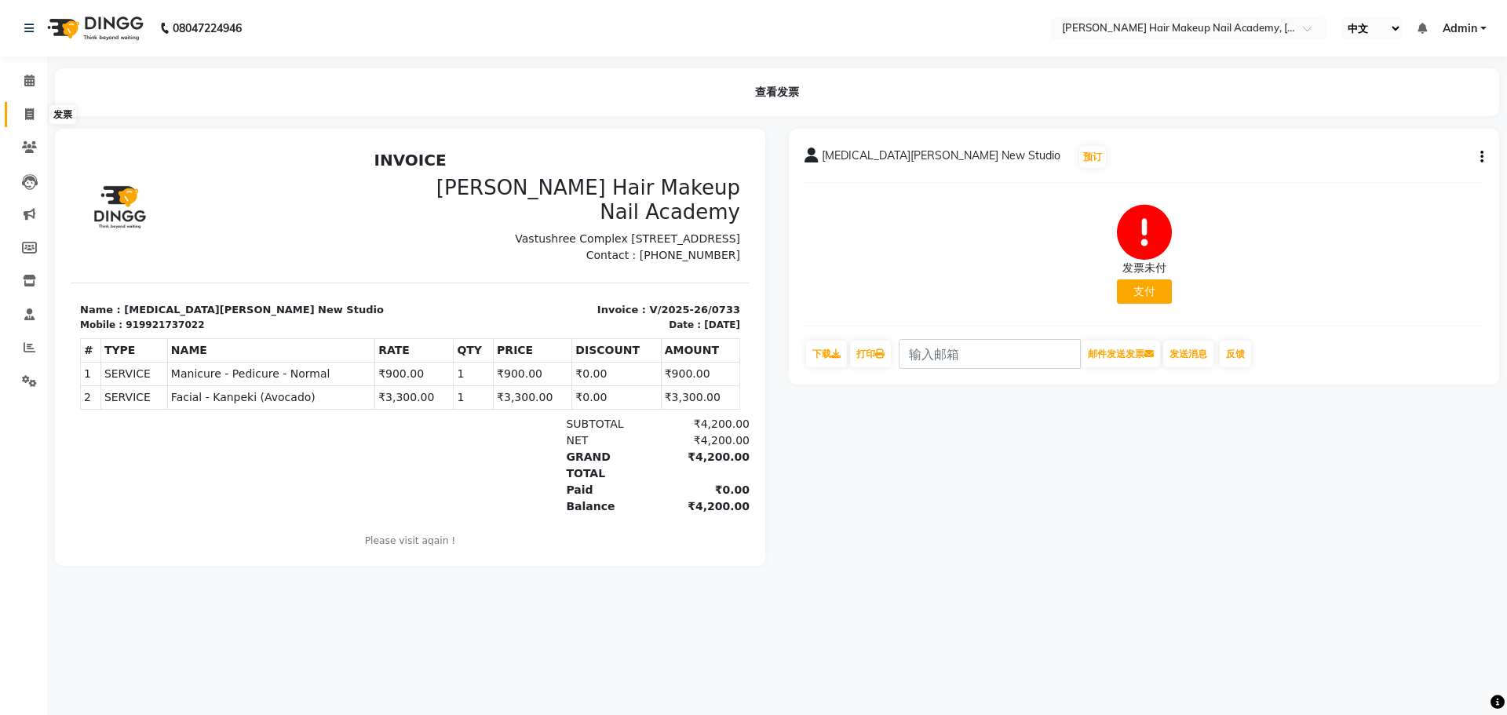
click at [20, 110] on span at bounding box center [29, 115] width 27 height 18
select select "service"
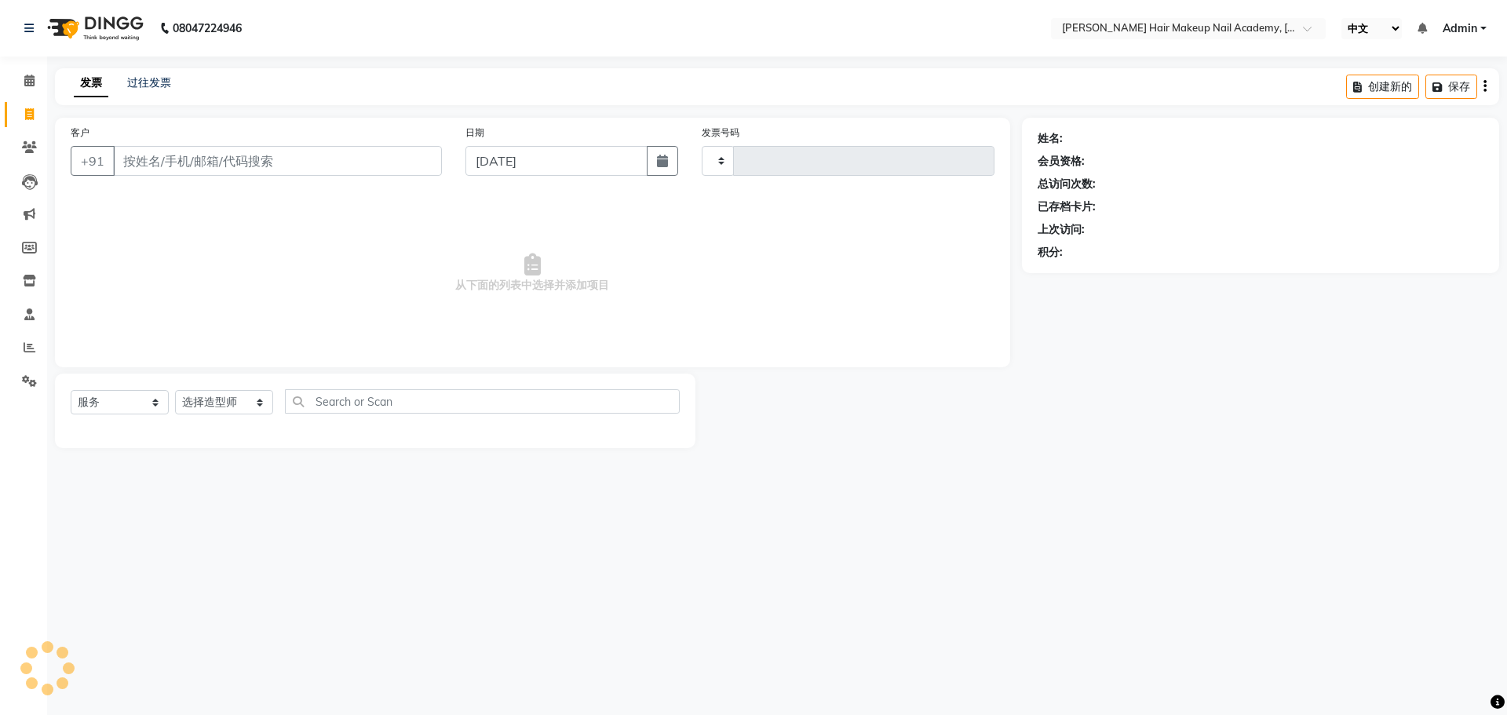
type input "0854"
select select "3468"
select select "zh"
select select "3468"
select select "service"
